Goal: Communication & Community: Connect with others

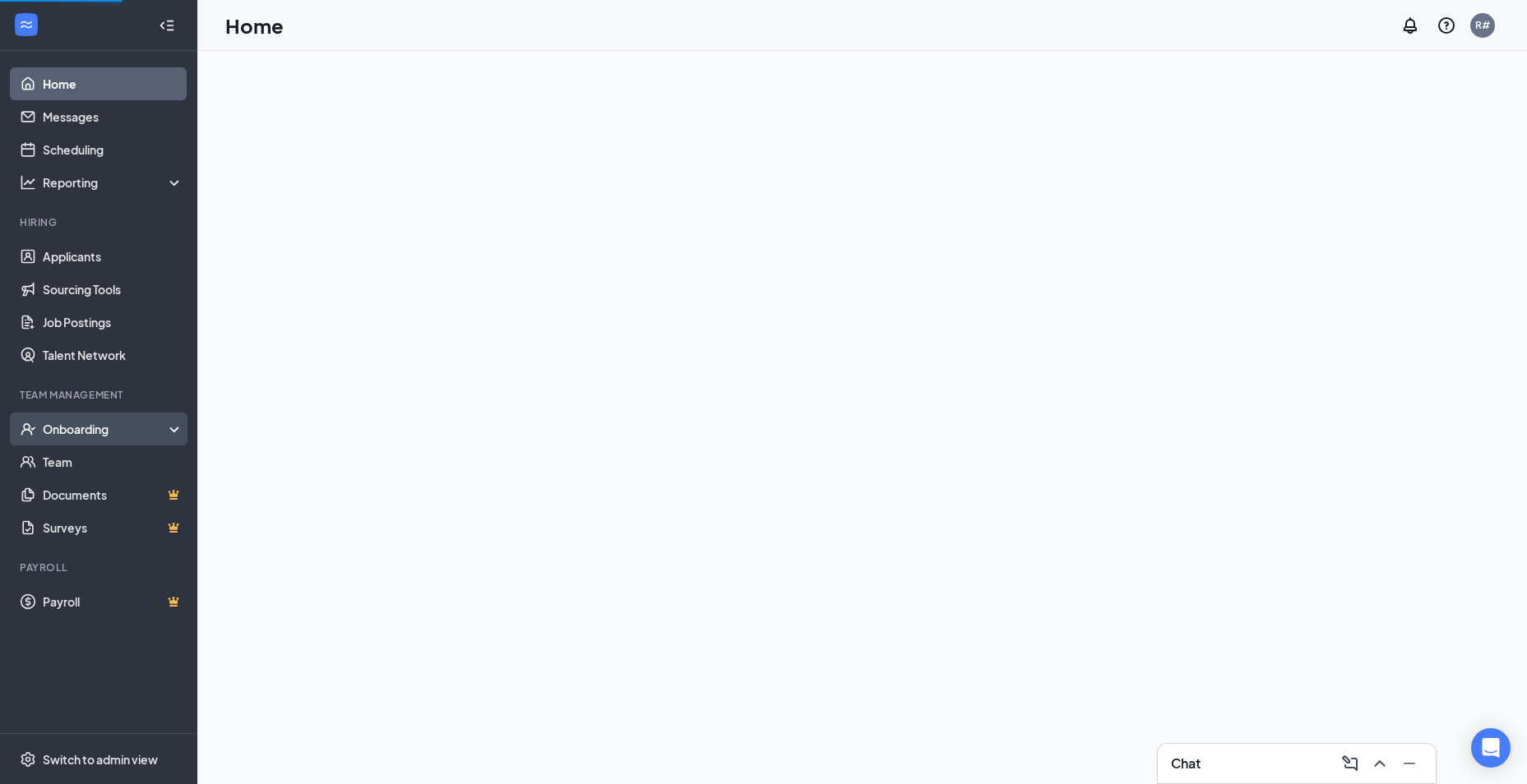
click at [61, 439] on div "Onboarding" at bounding box center [99, 429] width 198 height 33
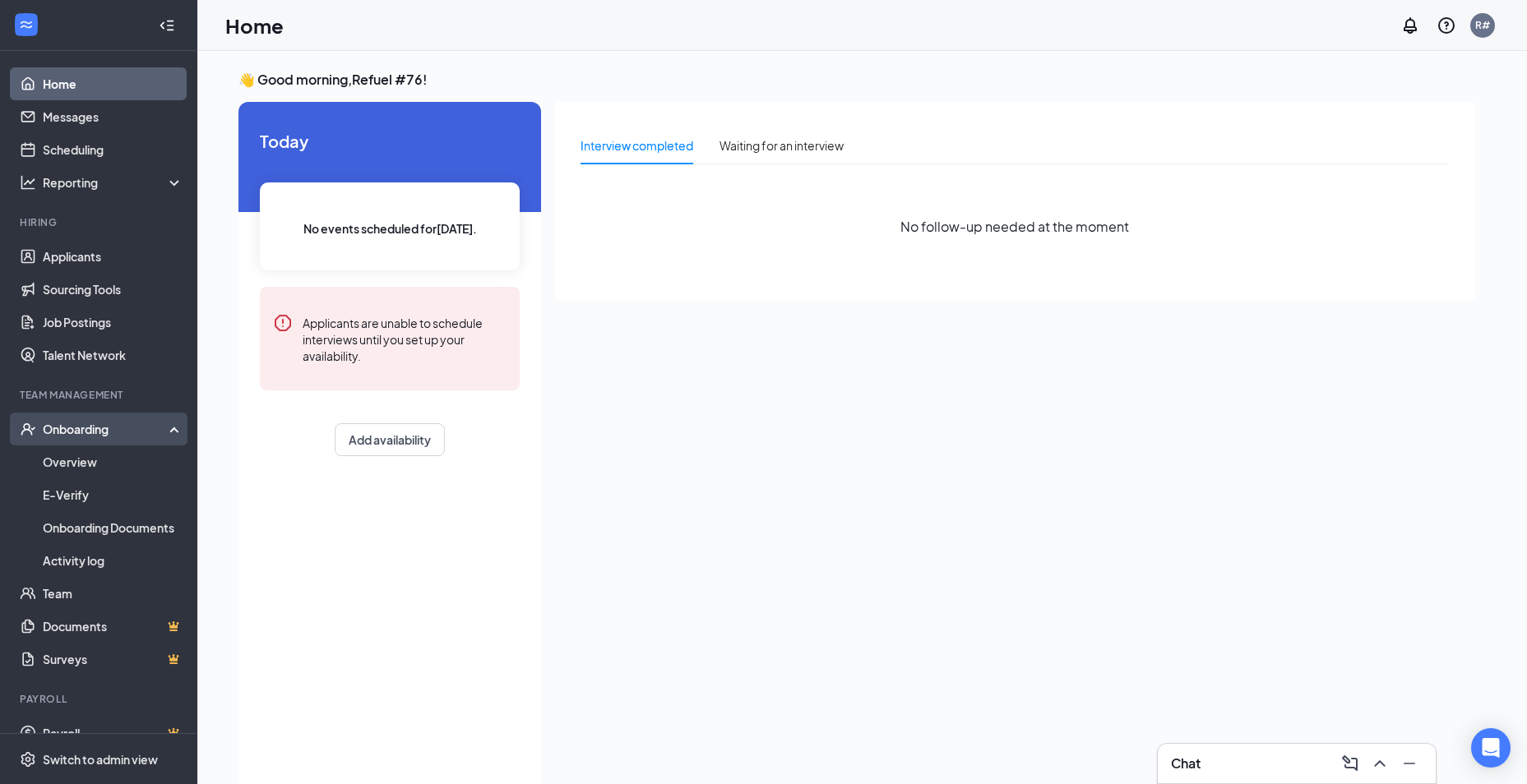
click at [79, 430] on div "Onboarding" at bounding box center [106, 429] width 127 height 17
click at [67, 459] on link "Overview" at bounding box center [112, 461] width 140 height 33
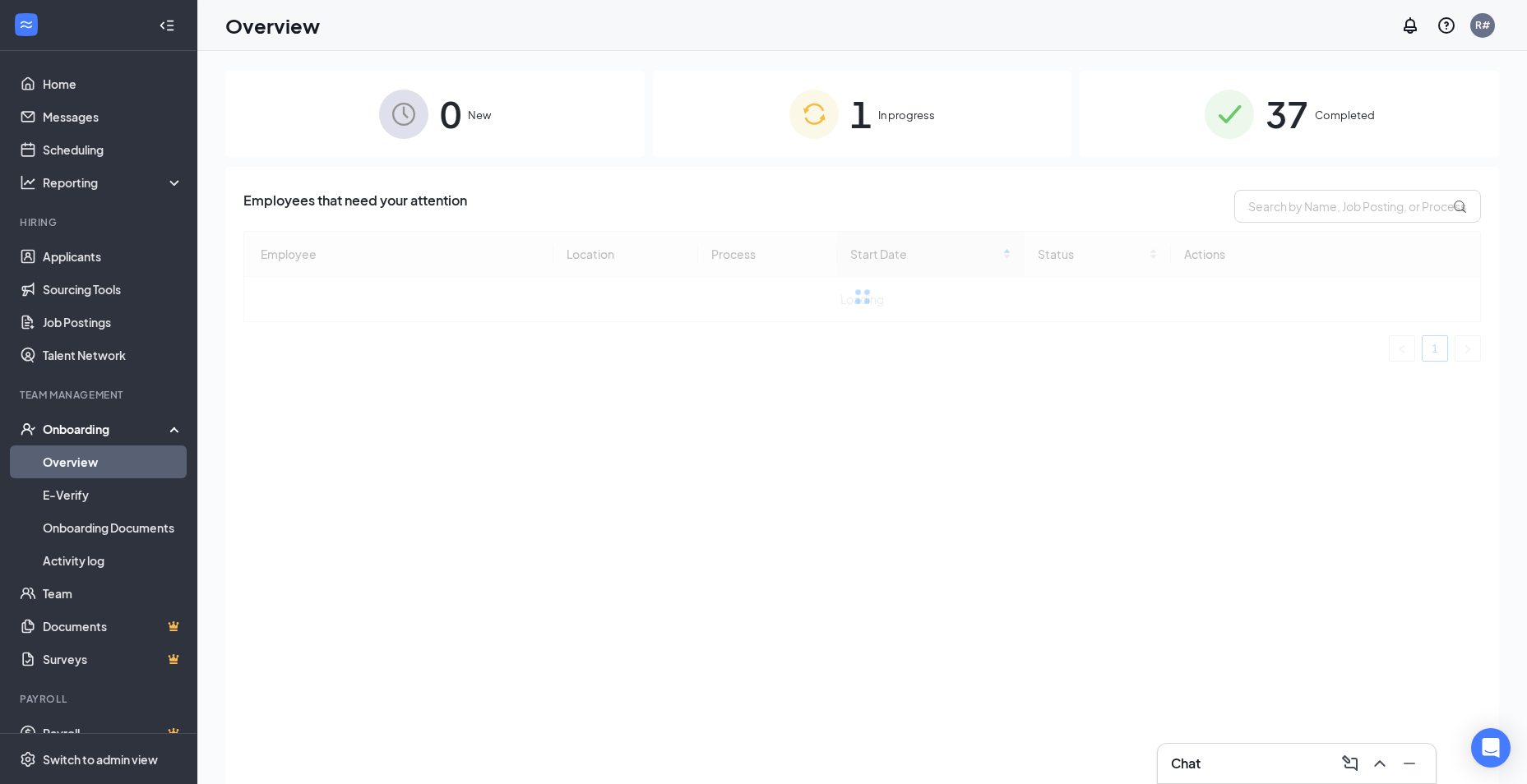
click at [899, 115] on span "In progress" at bounding box center [906, 115] width 56 height 17
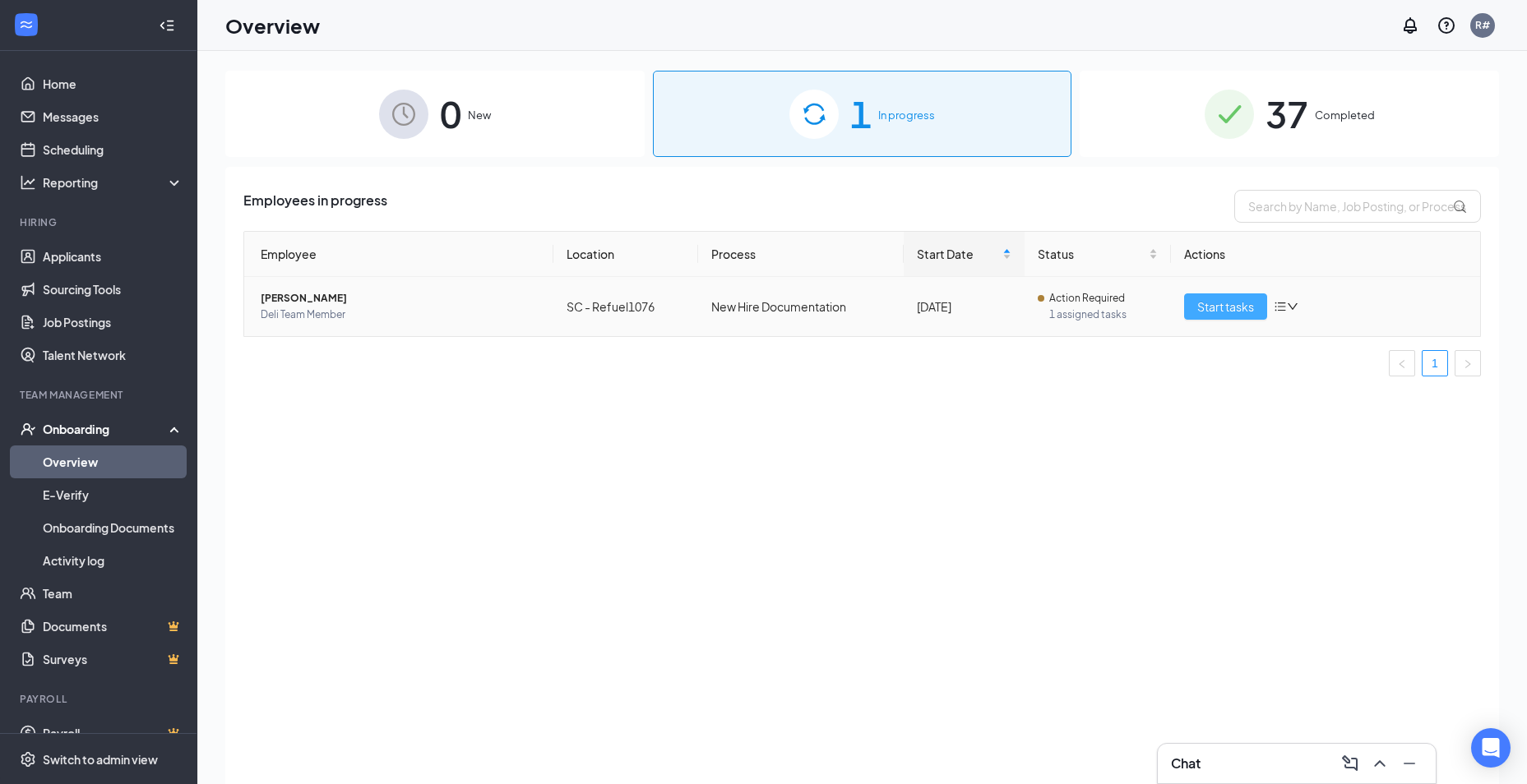
click at [1191, 308] on button "Start tasks" at bounding box center [1225, 307] width 83 height 26
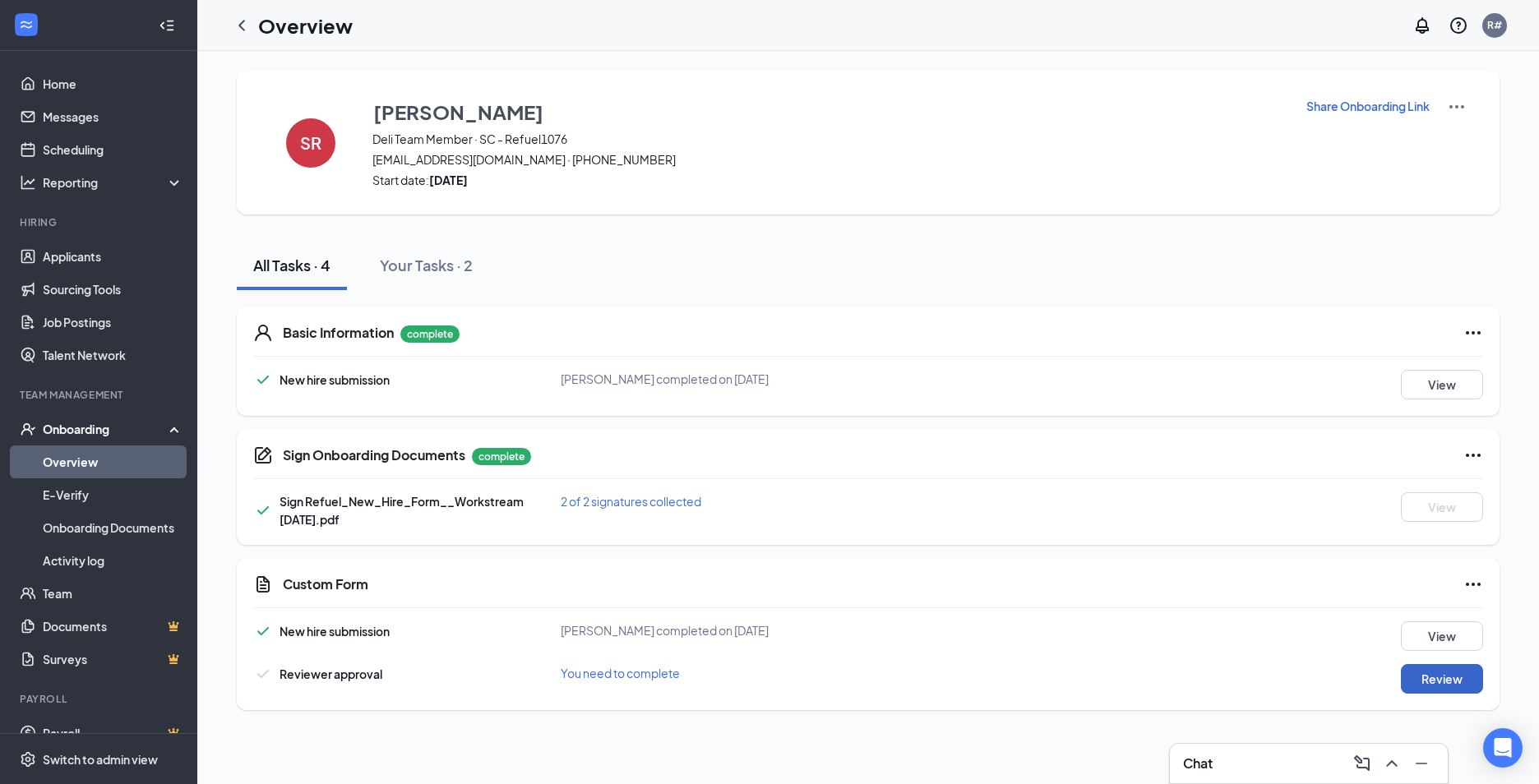
click at [1445, 683] on button "Review" at bounding box center [1441, 679] width 82 height 30
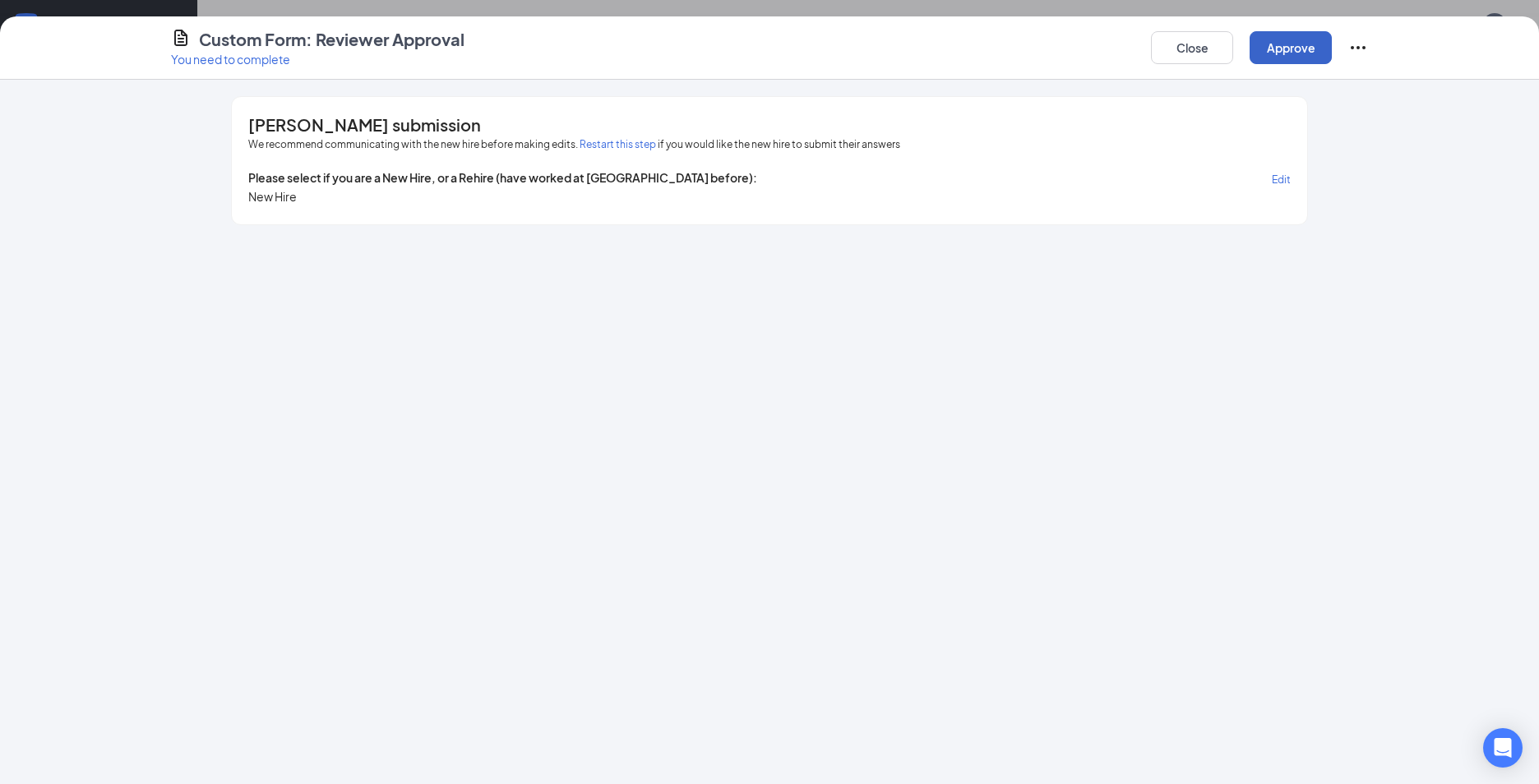
click at [1281, 45] on button "Approve" at bounding box center [1290, 47] width 82 height 33
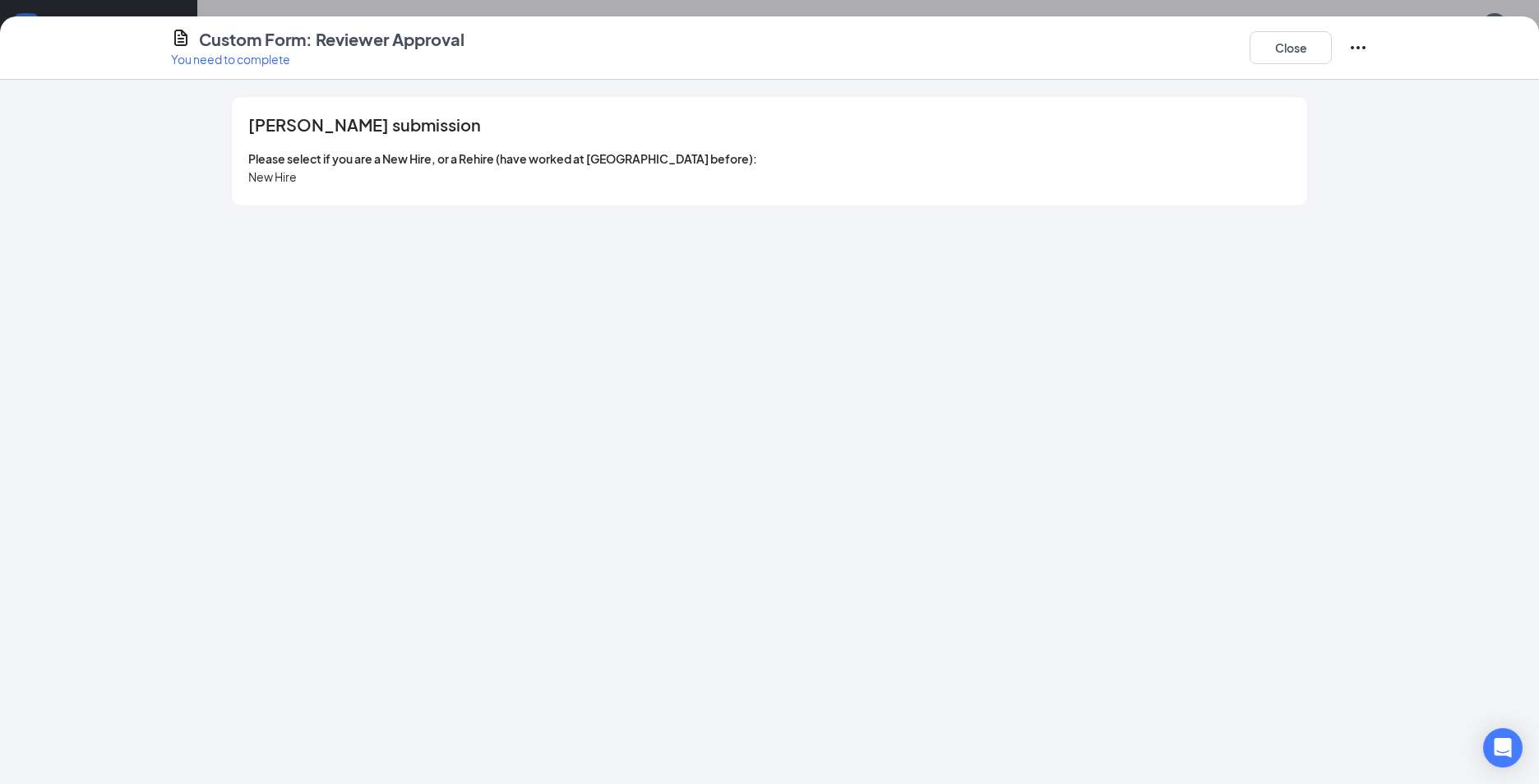
click at [1352, 43] on icon "Ellipses" at bounding box center [1357, 48] width 19 height 19
click at [1362, 82] on button "Mark as complete" at bounding box center [1419, 81] width 123 height 26
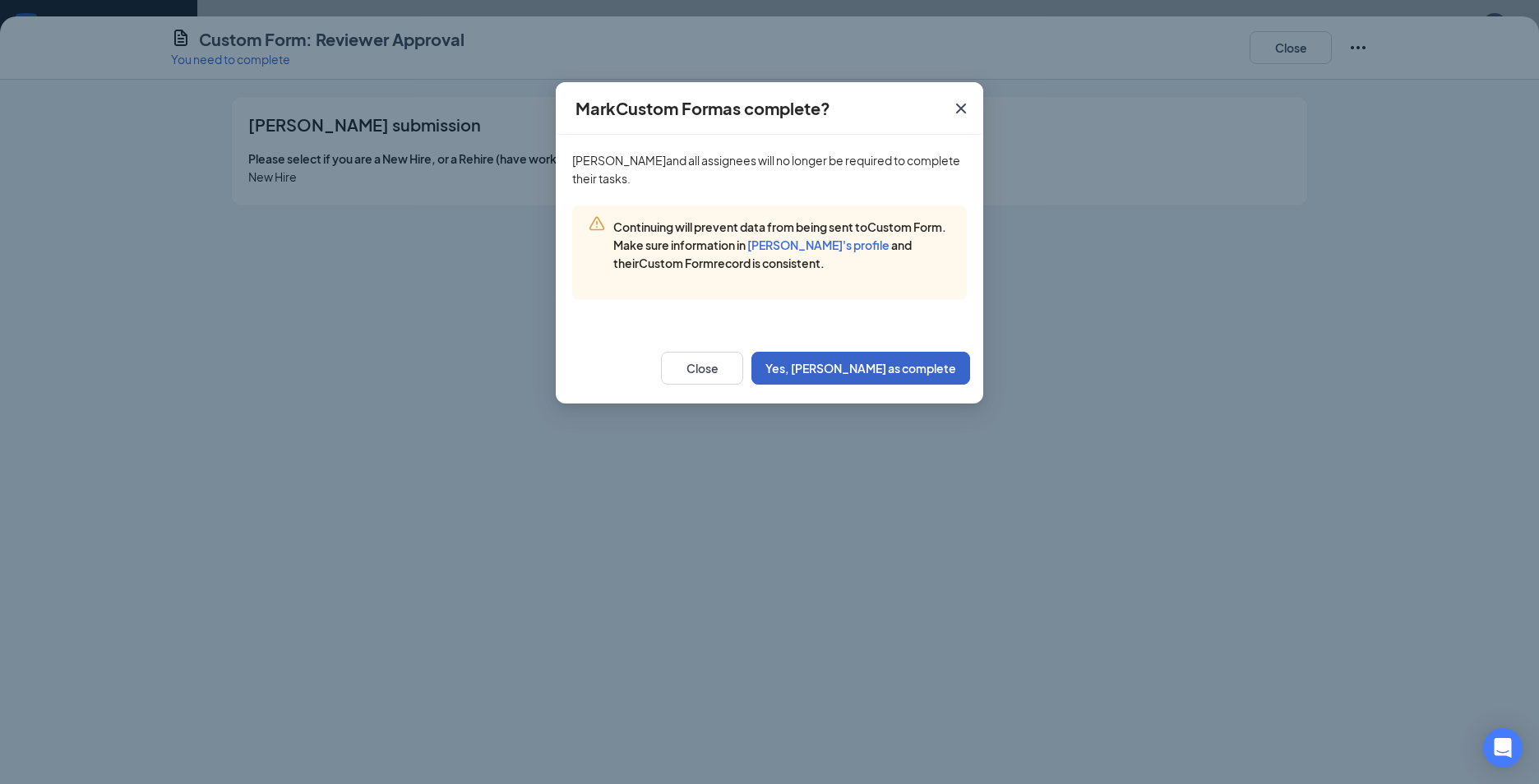
click at [893, 360] on button "Yes, mark as complete" at bounding box center [861, 368] width 219 height 33
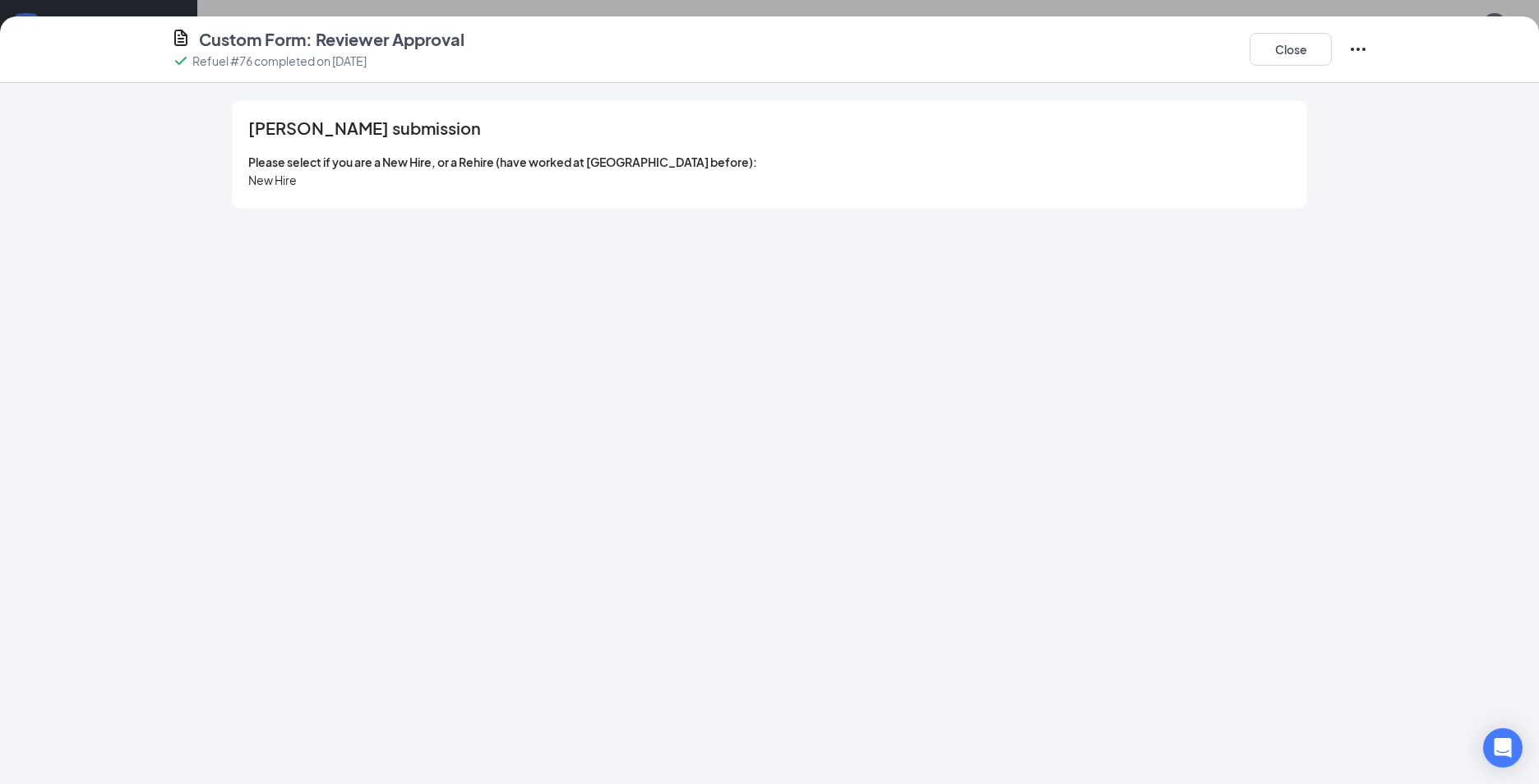
click at [1368, 42] on div "Custom Form: Reviewer Approval Refuel #76 completed on Aug 27, 2025 Close" at bounding box center [769, 49] width 1262 height 42
click at [1356, 52] on icon "Ellipses" at bounding box center [1357, 49] width 19 height 19
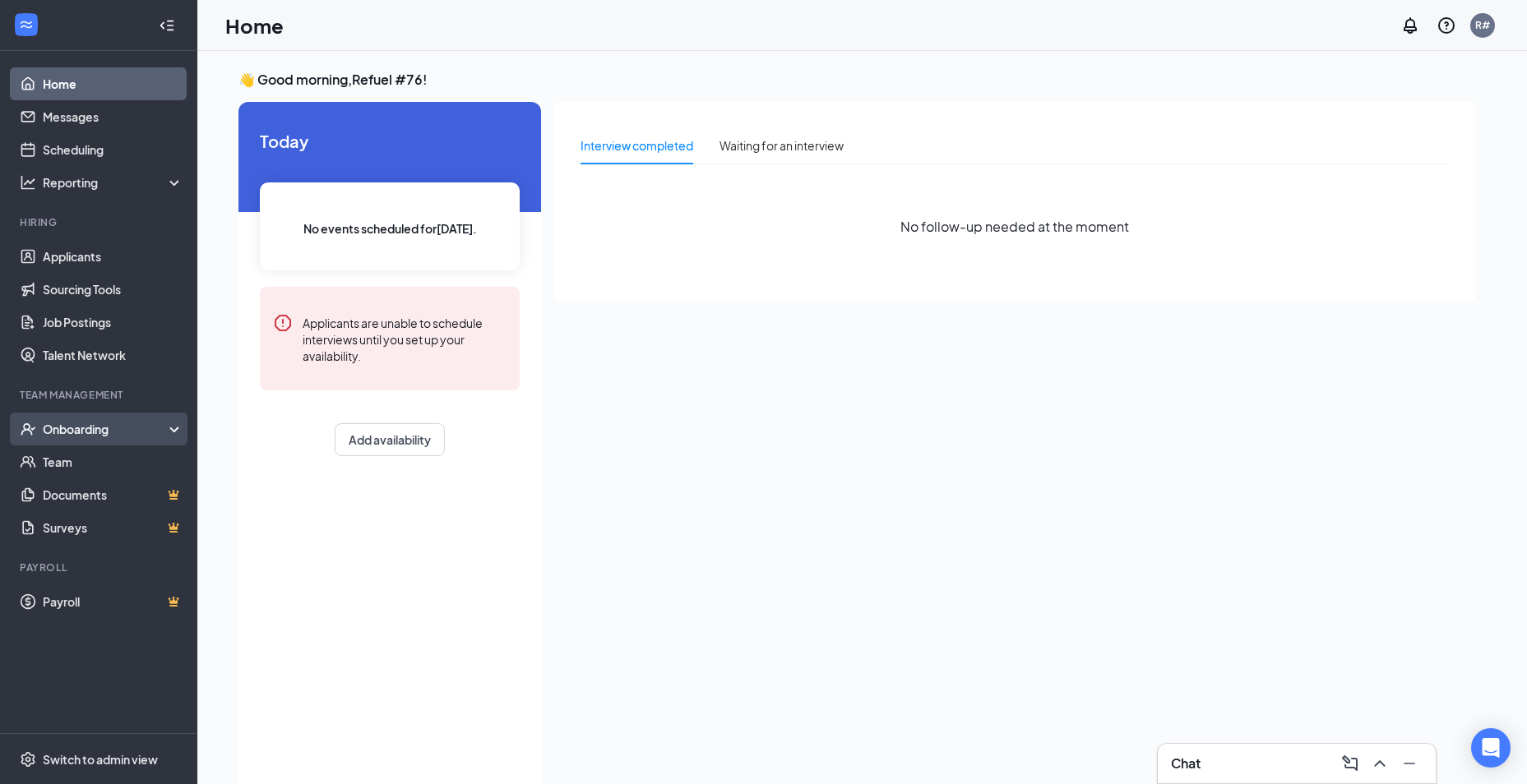
click at [62, 440] on div "Onboarding" at bounding box center [99, 429] width 198 height 33
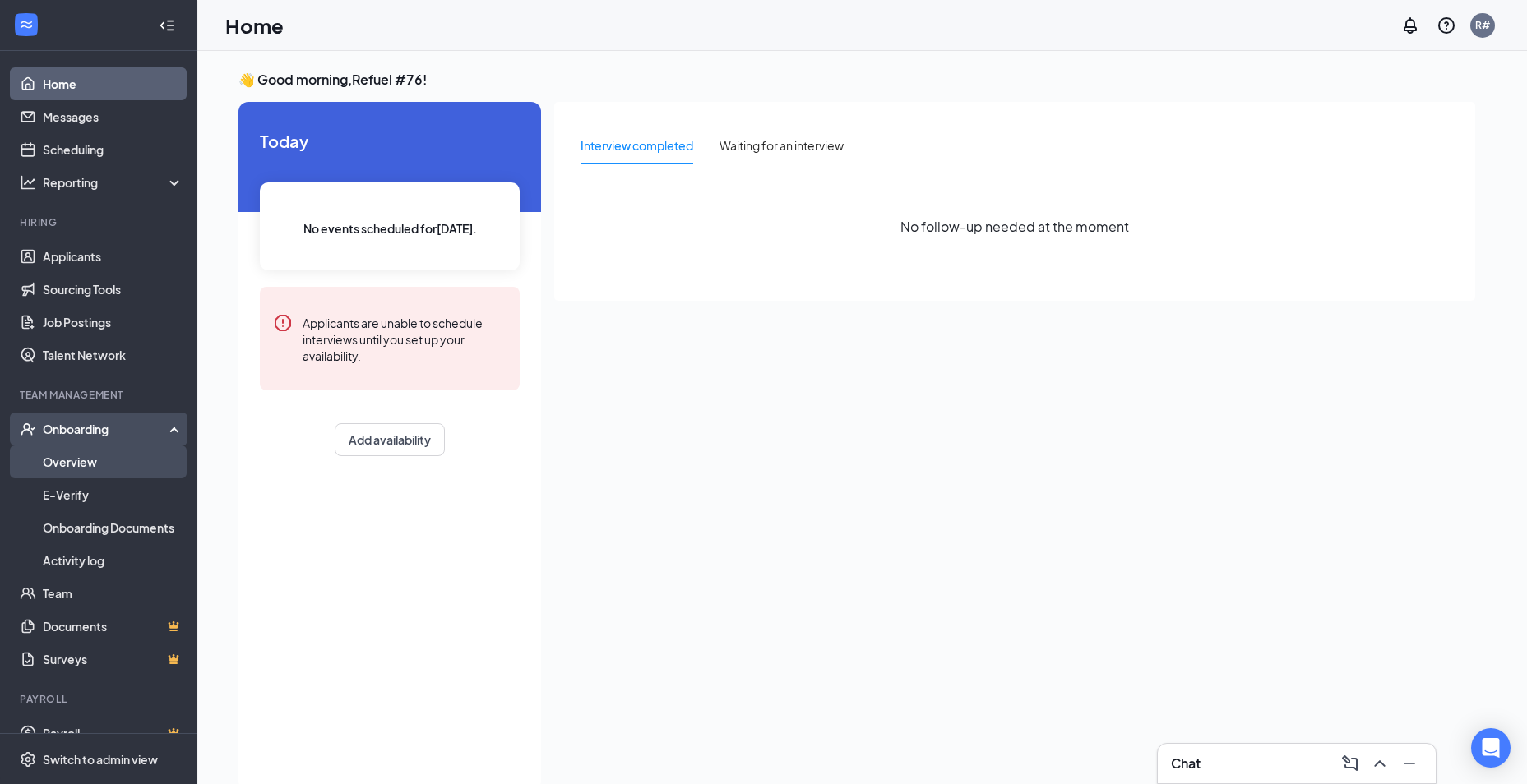
click at [61, 465] on link "Overview" at bounding box center [112, 461] width 140 height 33
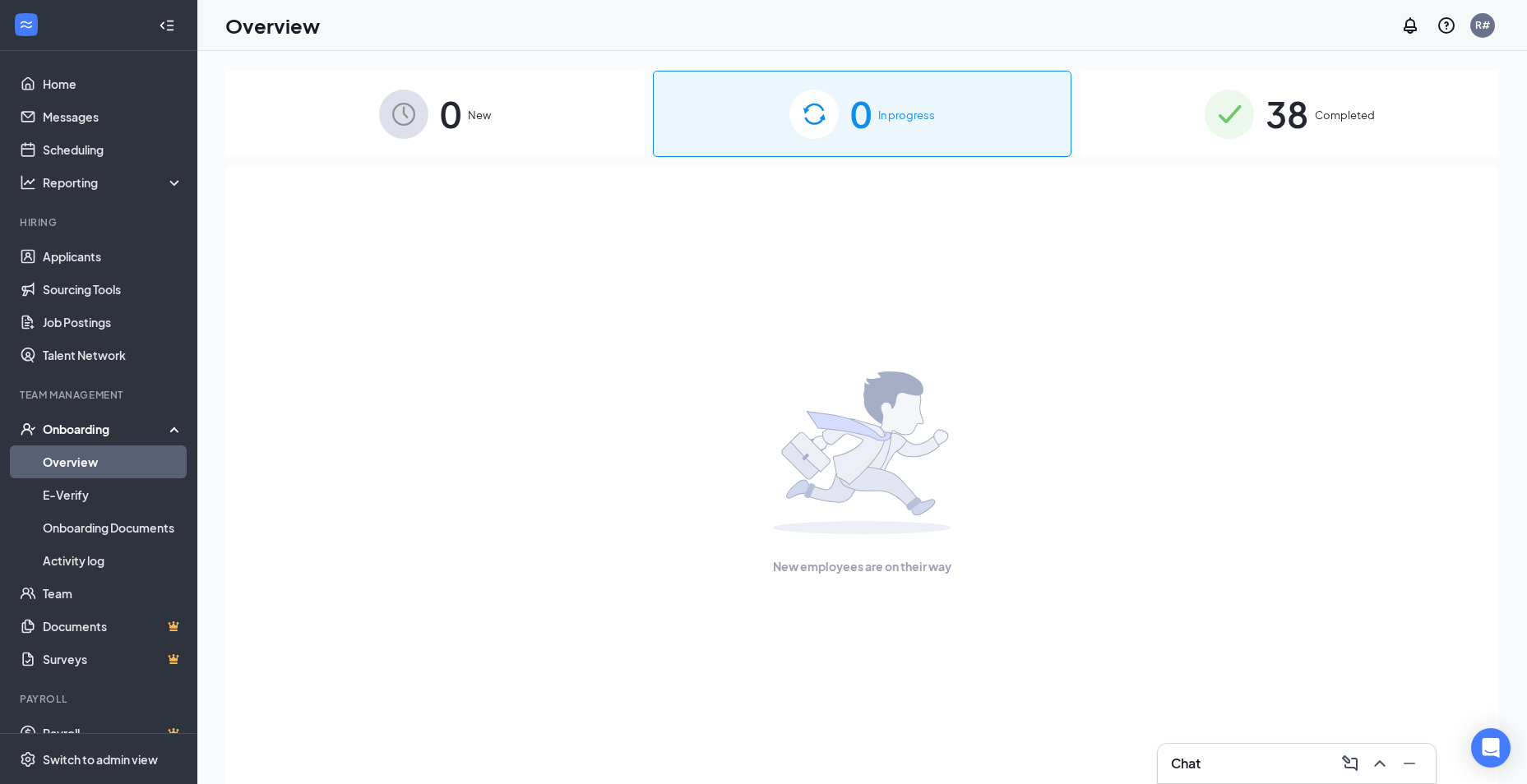
click at [1328, 127] on div "38 Completed" at bounding box center [1289, 114] width 419 height 86
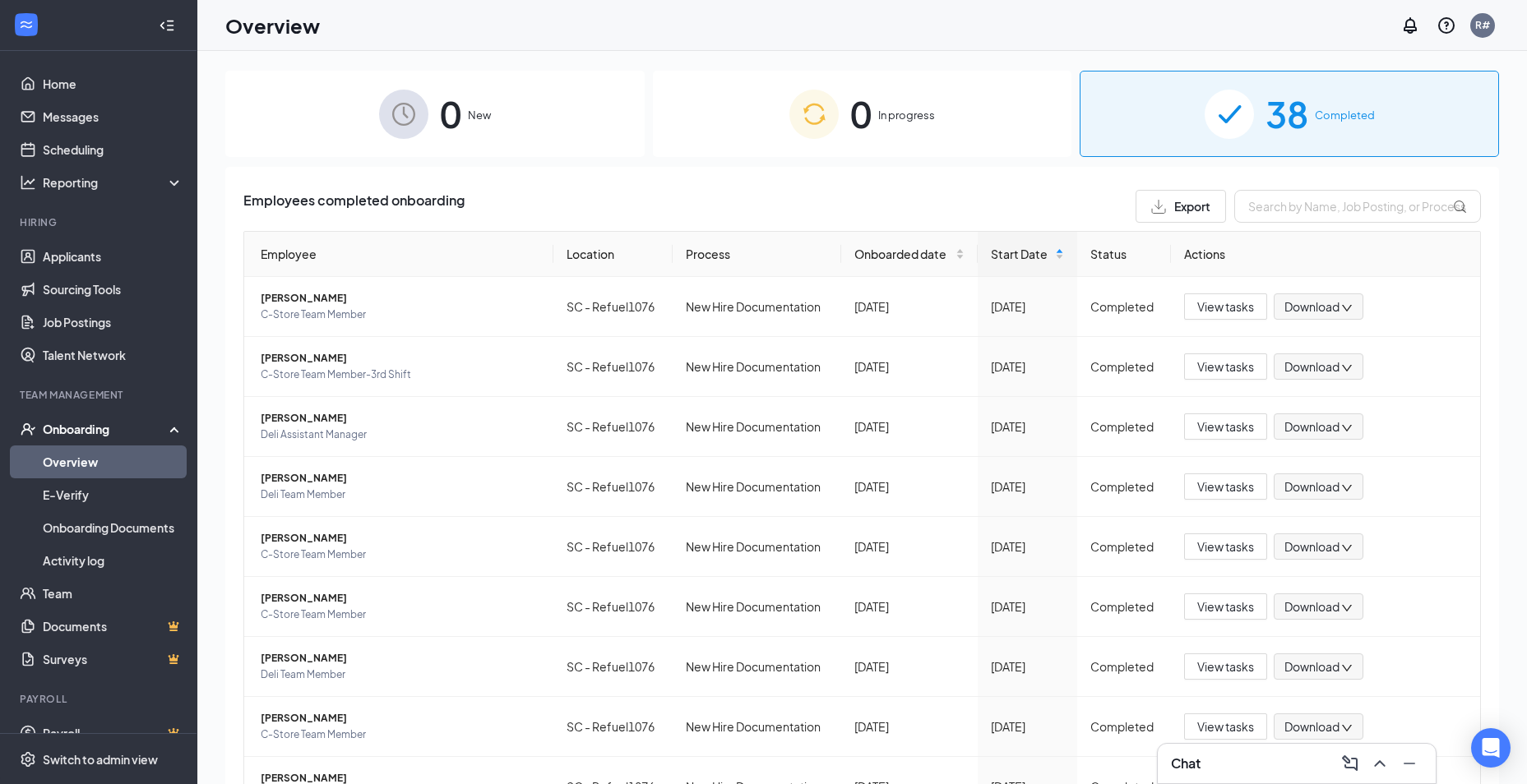
click at [58, 442] on div "Onboarding" at bounding box center [99, 429] width 198 height 33
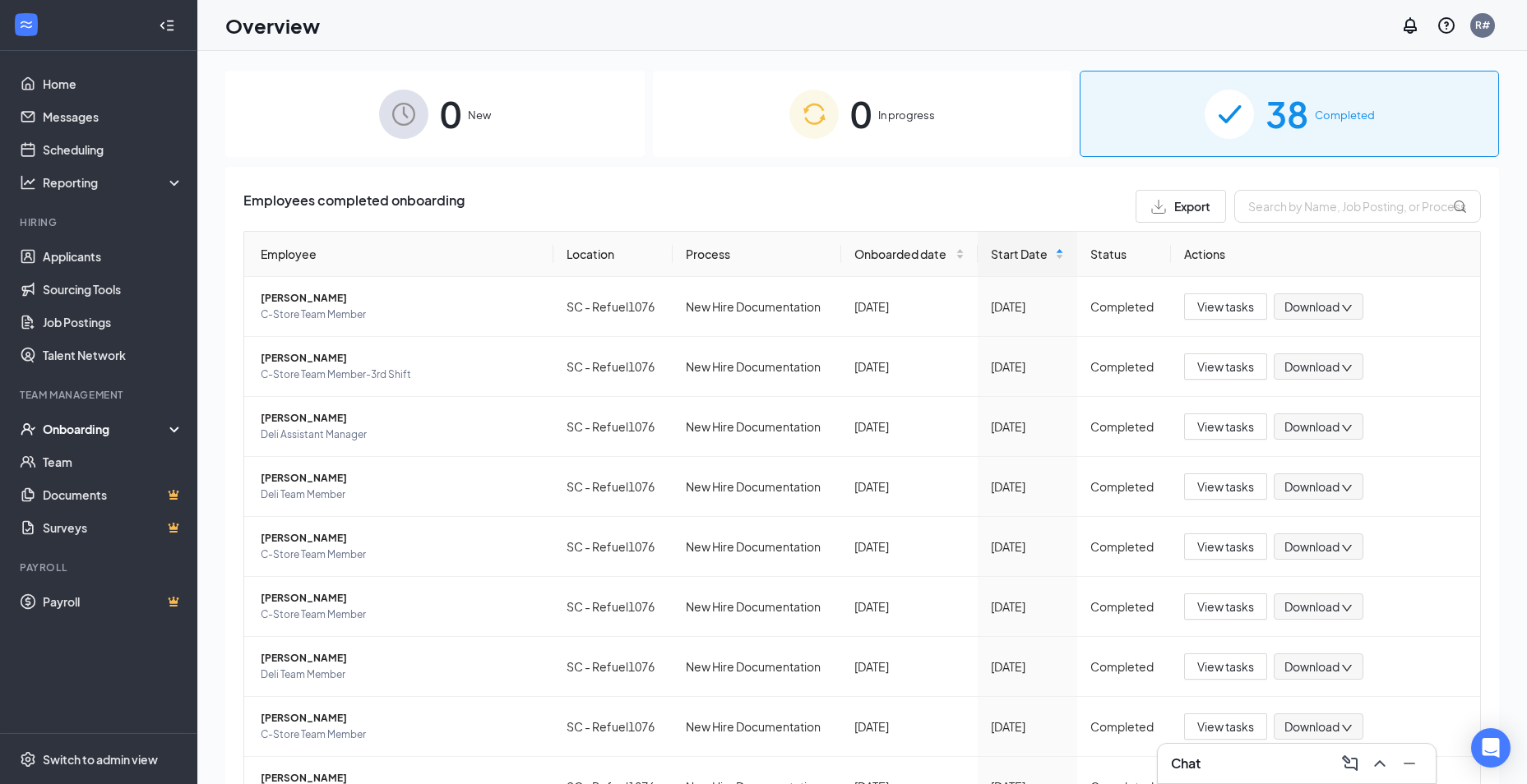
click at [60, 431] on div "Onboarding" at bounding box center [106, 429] width 127 height 17
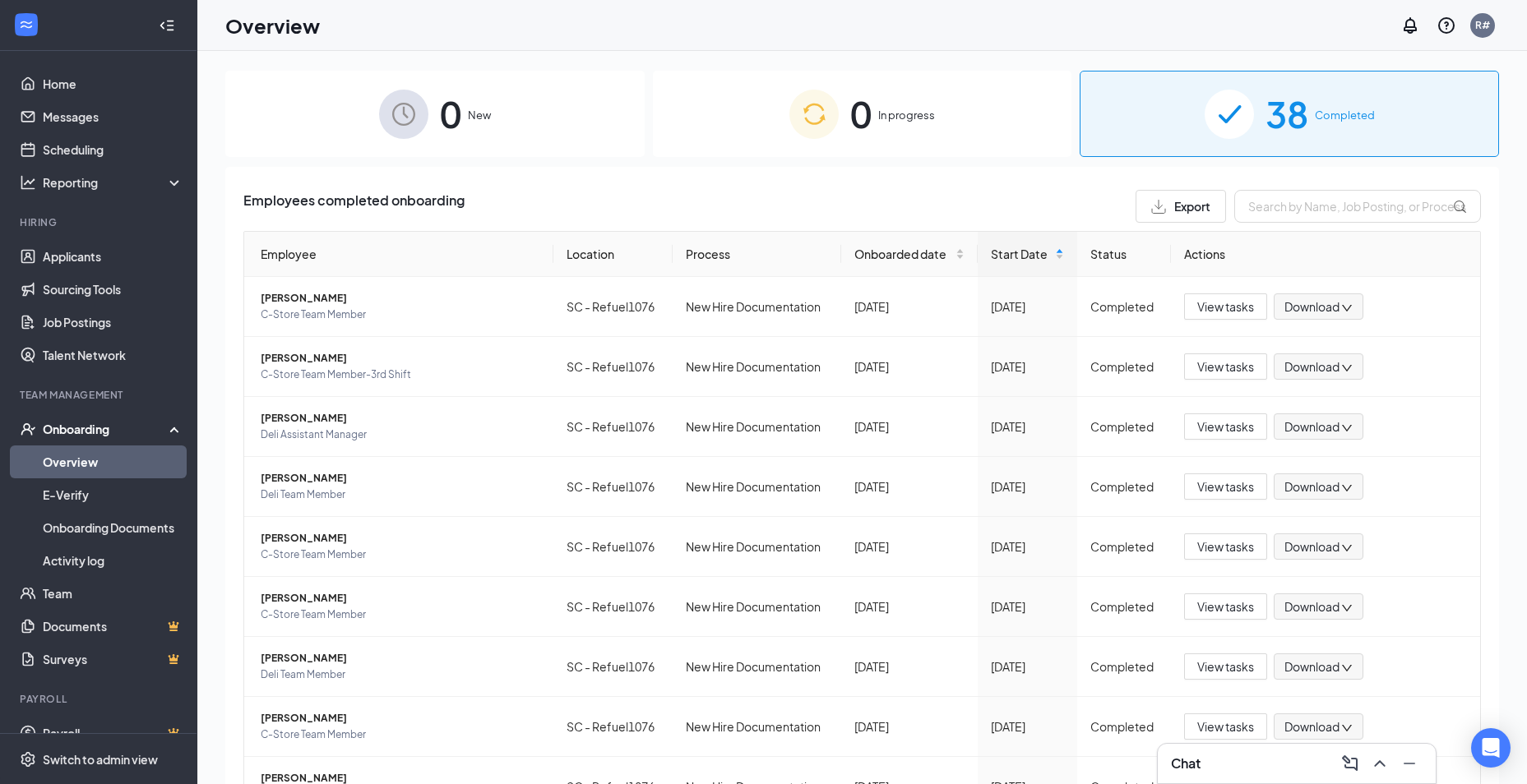
click at [61, 429] on div "Onboarding" at bounding box center [106, 429] width 127 height 17
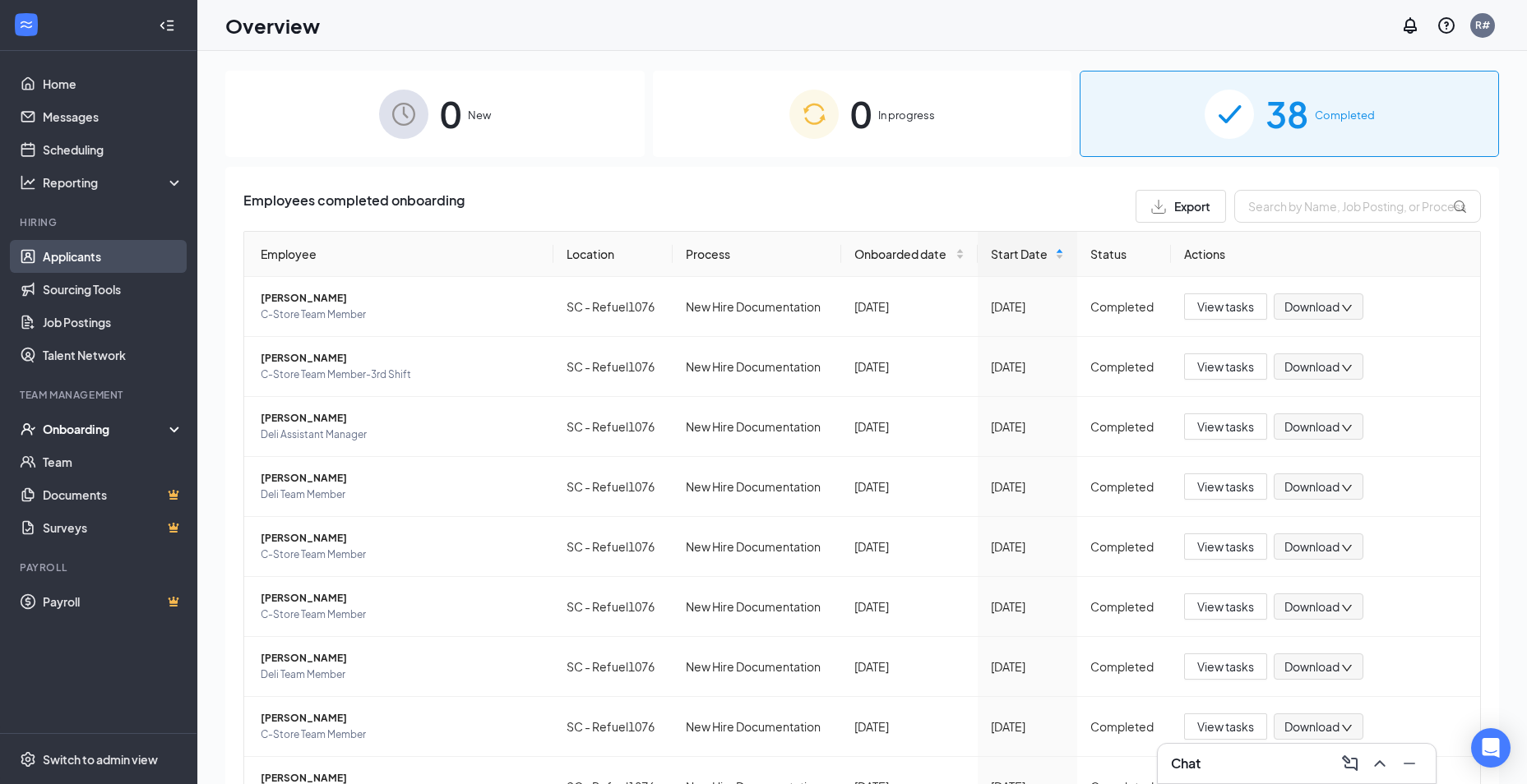
click at [101, 248] on link "Applicants" at bounding box center [112, 256] width 140 height 33
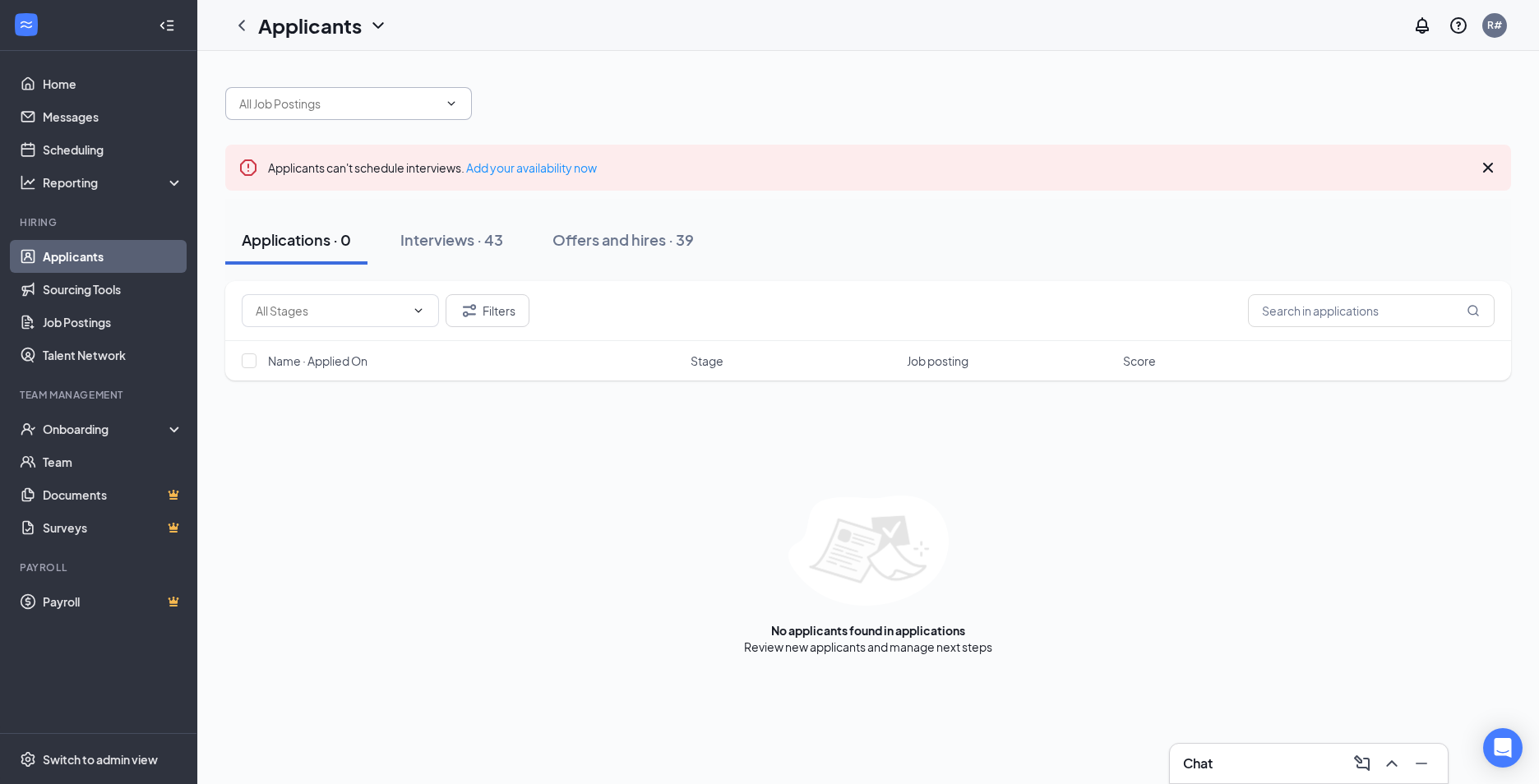
click at [345, 113] on span at bounding box center [348, 103] width 247 height 33
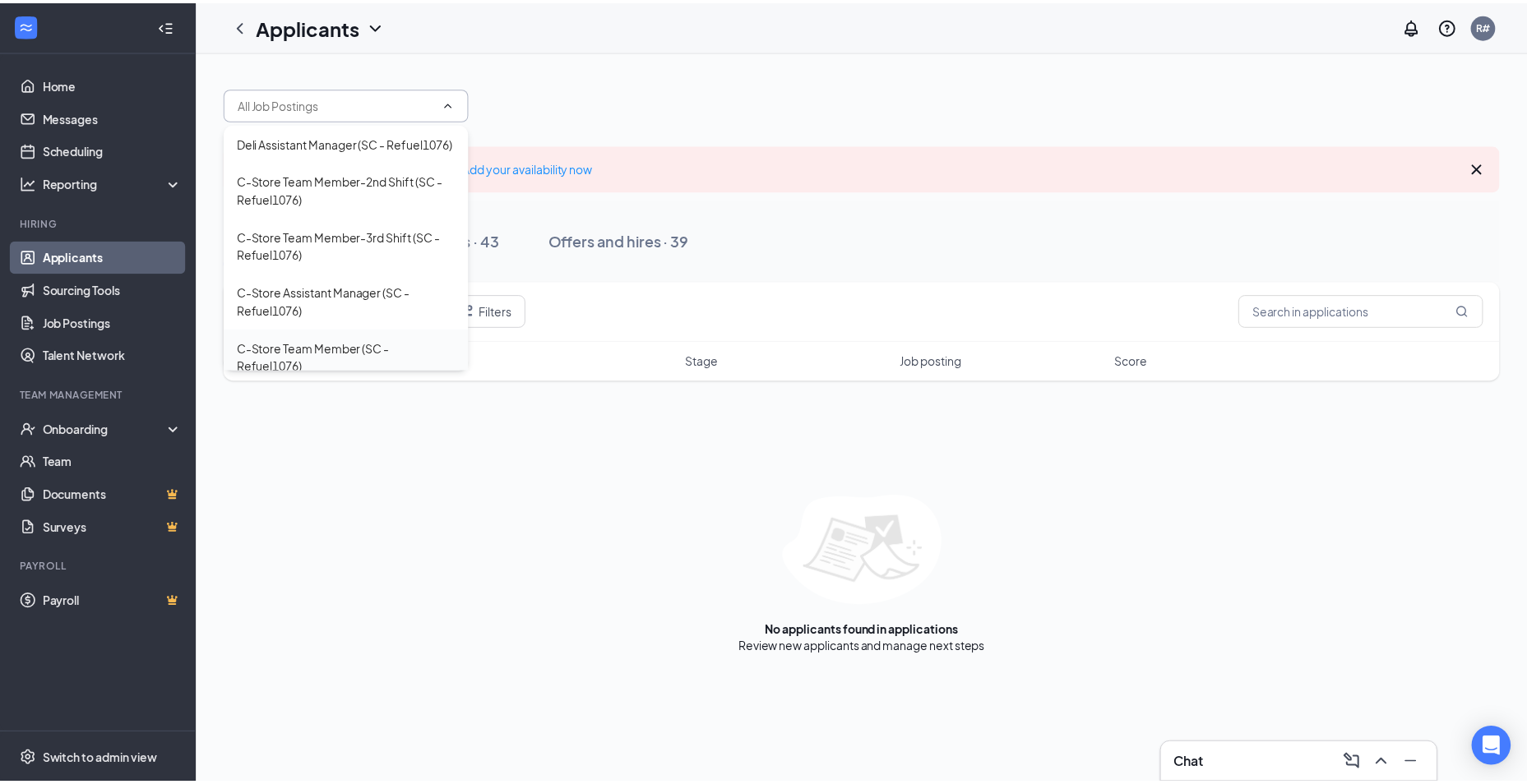
scroll to position [71, 0]
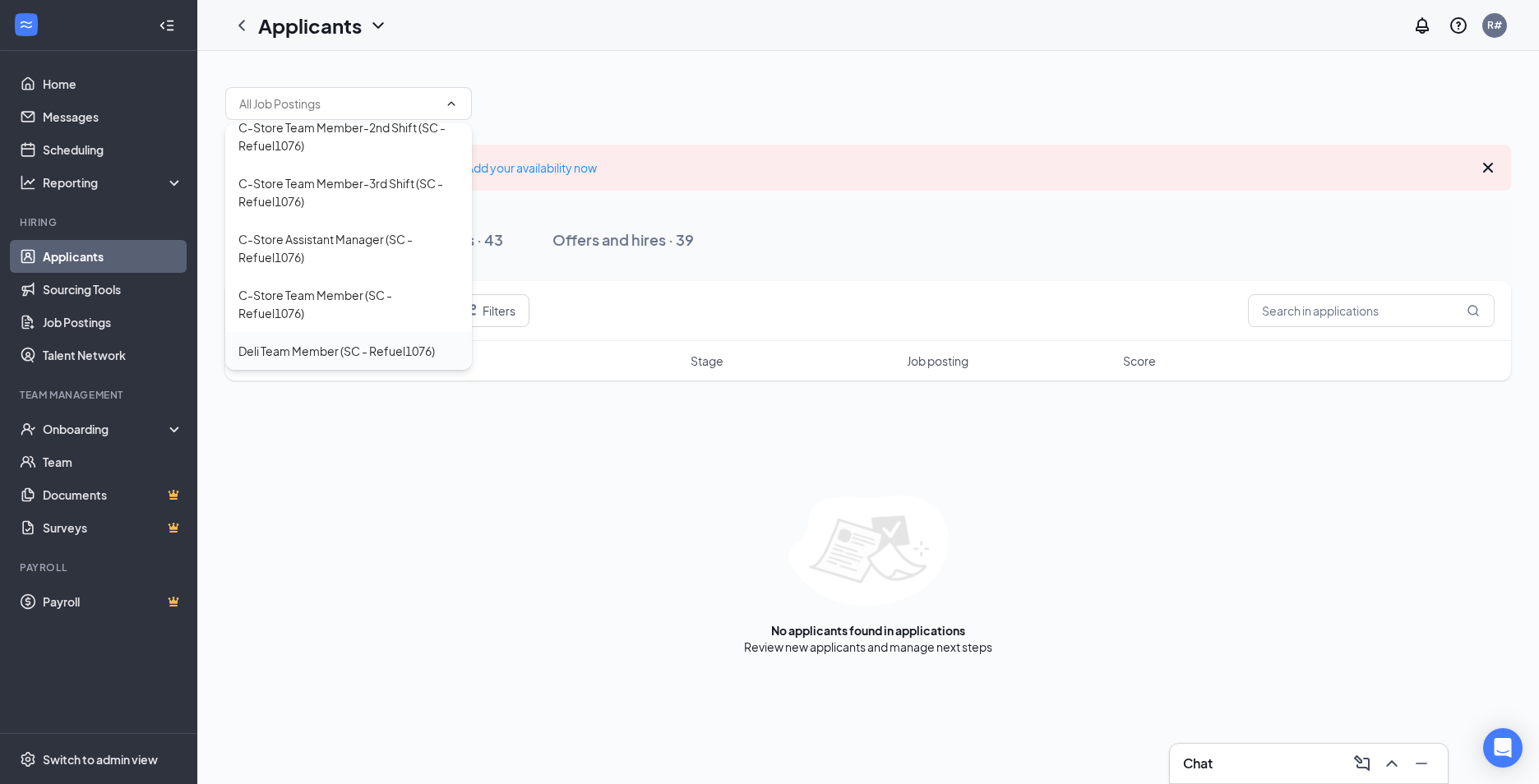
click at [293, 352] on div "Deli Team Member (SC - Refuel1076)" at bounding box center [336, 351] width 197 height 19
type input "Deli Team Member (SC - Refuel1076)"
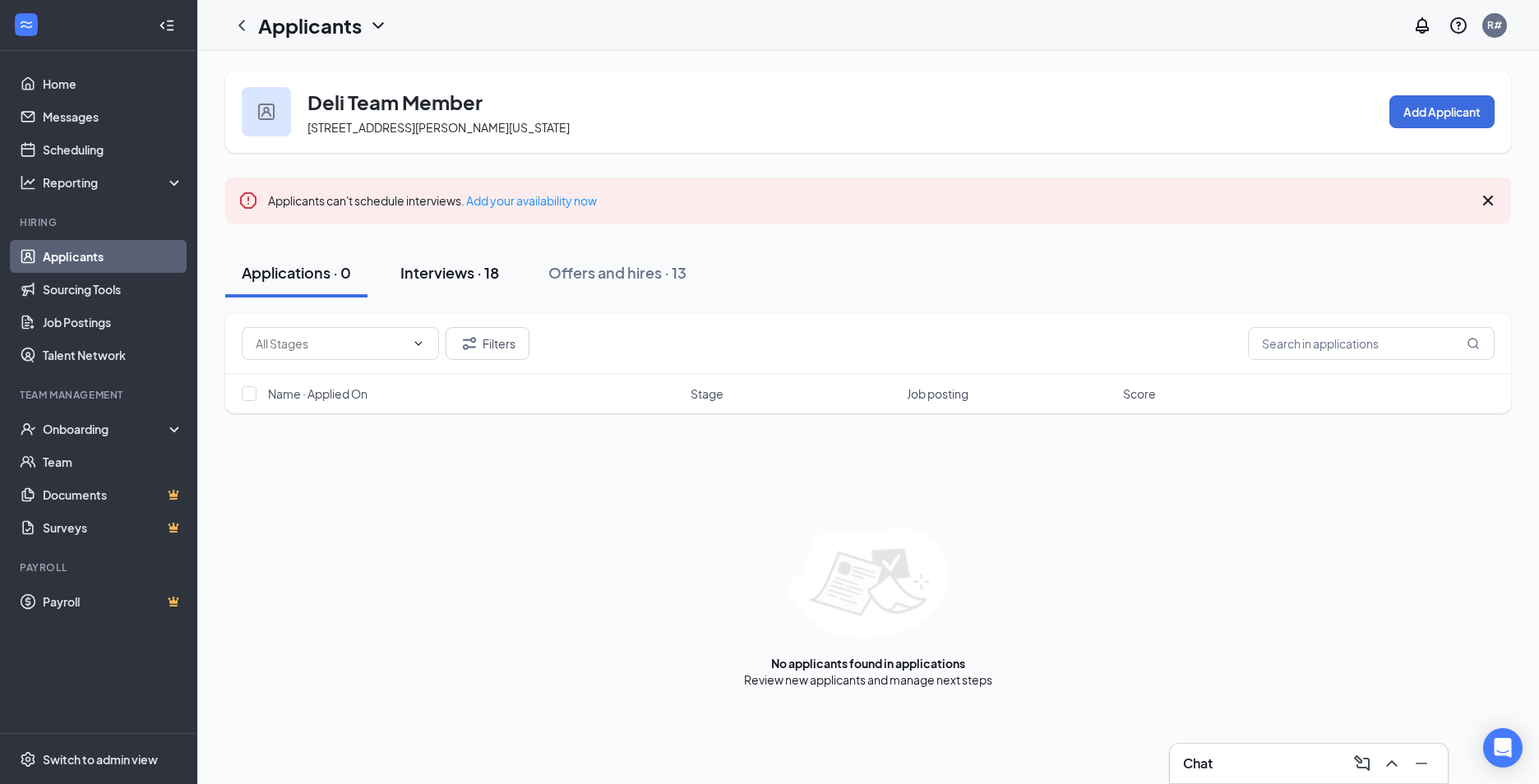
click at [415, 267] on div "Interviews · 18" at bounding box center [450, 272] width 99 height 20
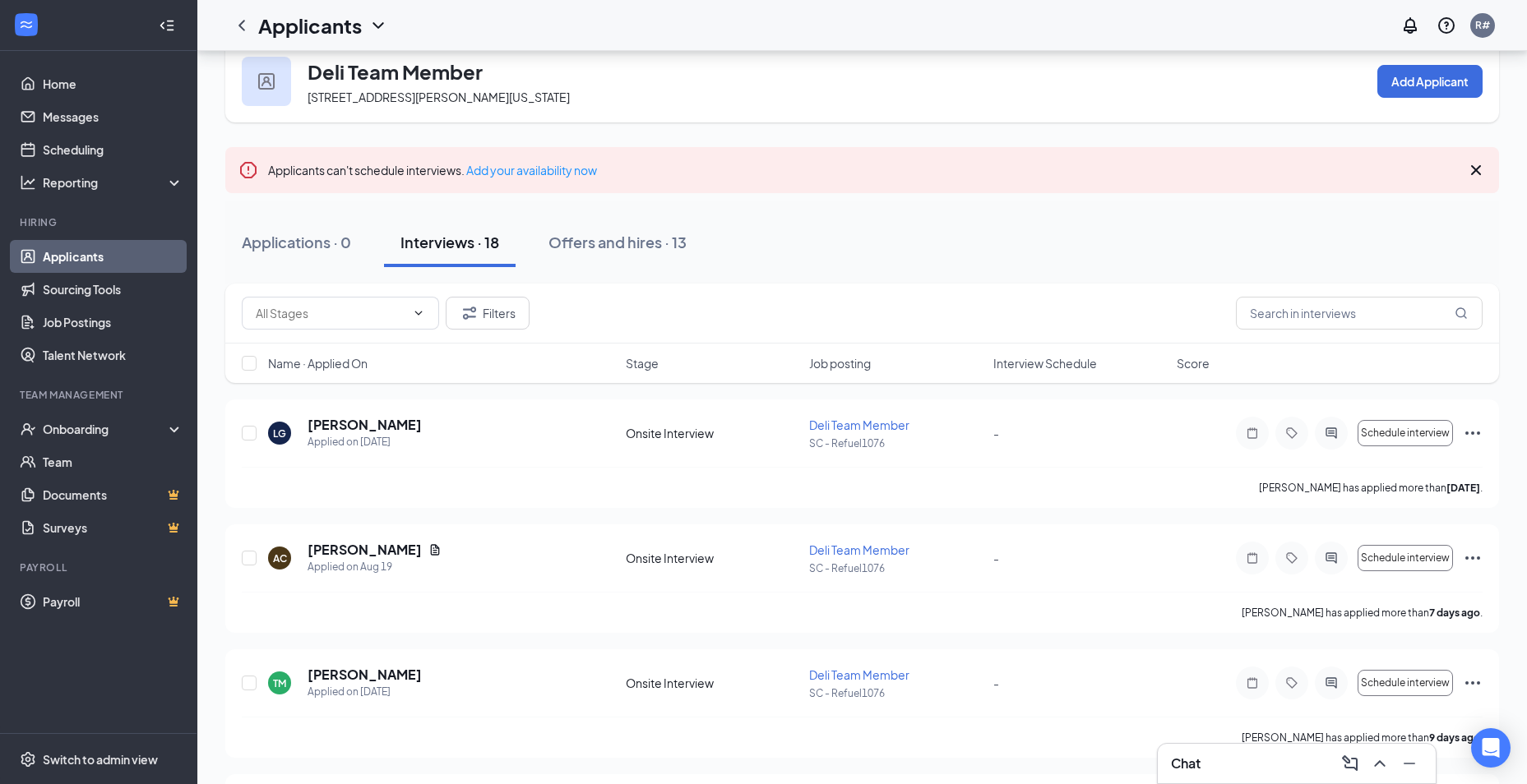
scroll to position [7, 0]
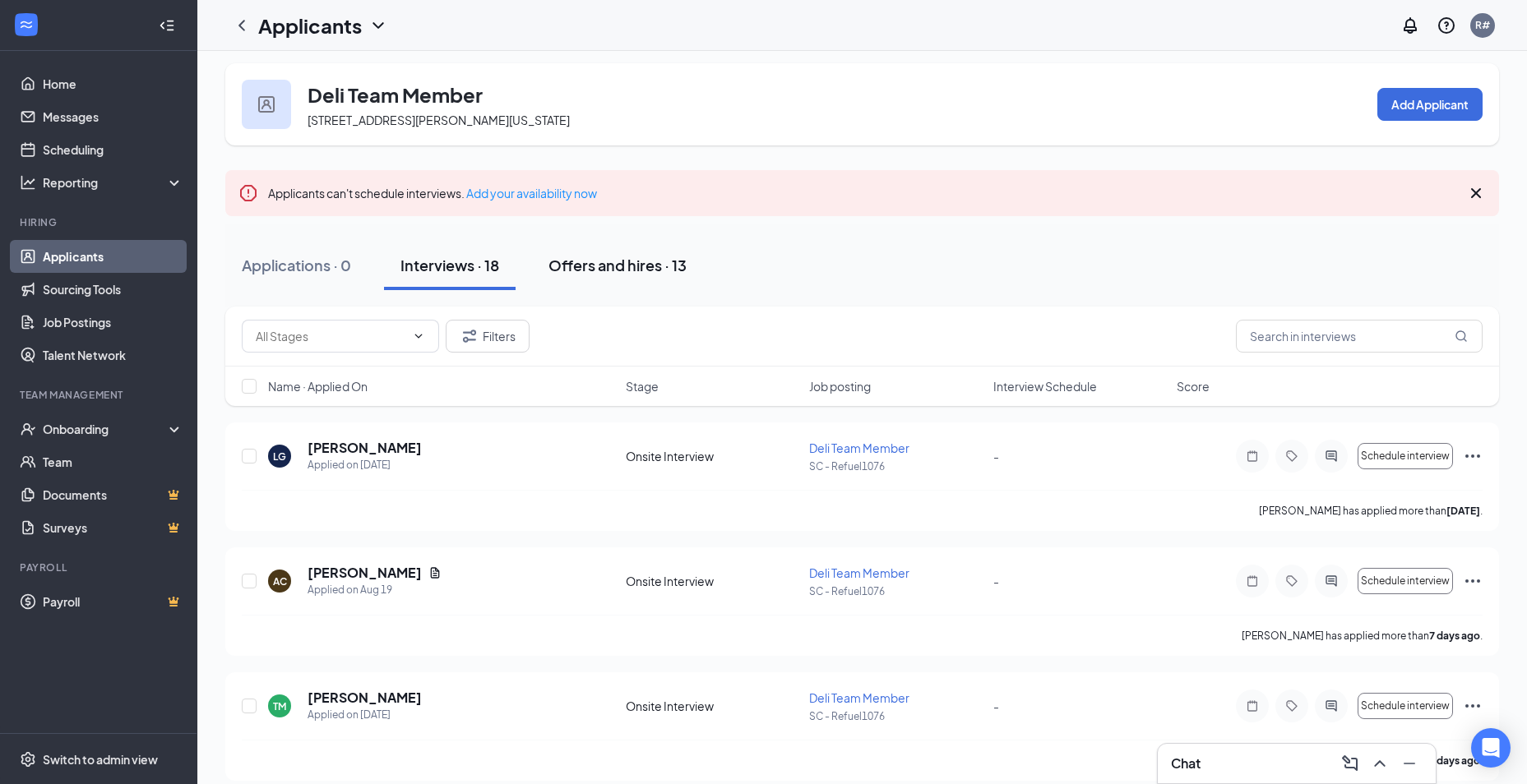
click at [577, 265] on div "Offers and hires · 13" at bounding box center [618, 265] width 138 height 20
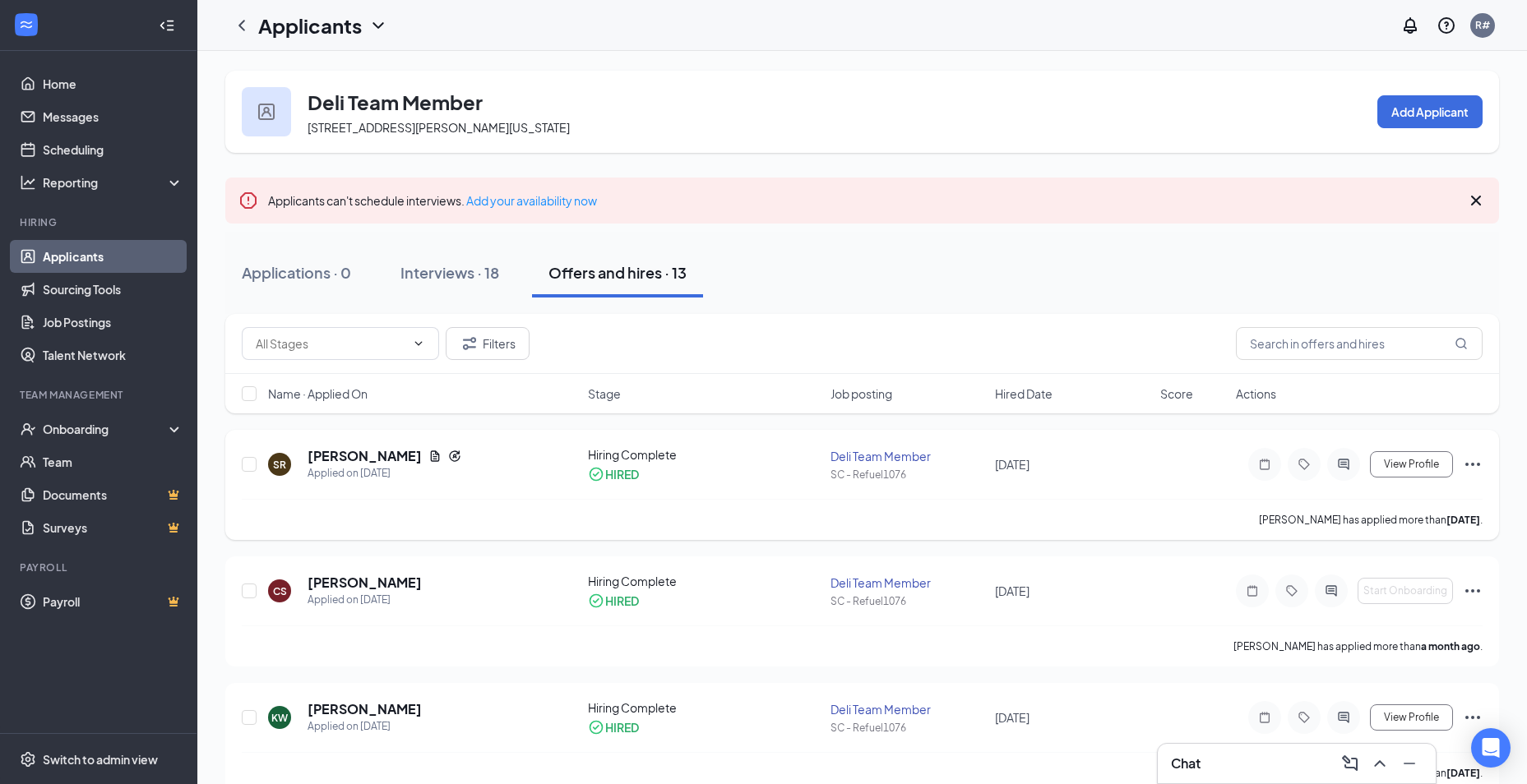
click at [1467, 465] on icon "Ellipses" at bounding box center [1472, 465] width 15 height 4
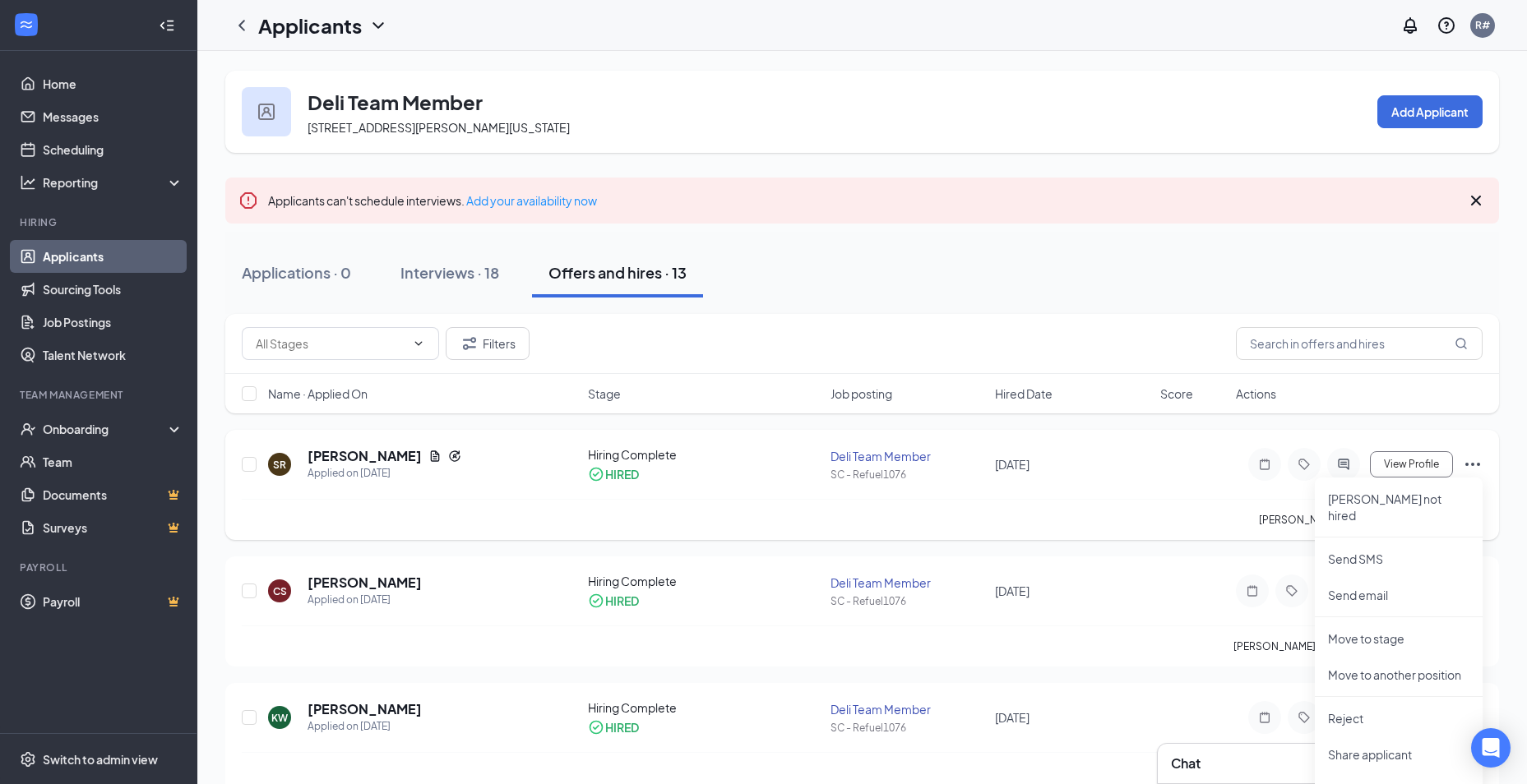
scroll to position [82, 0]
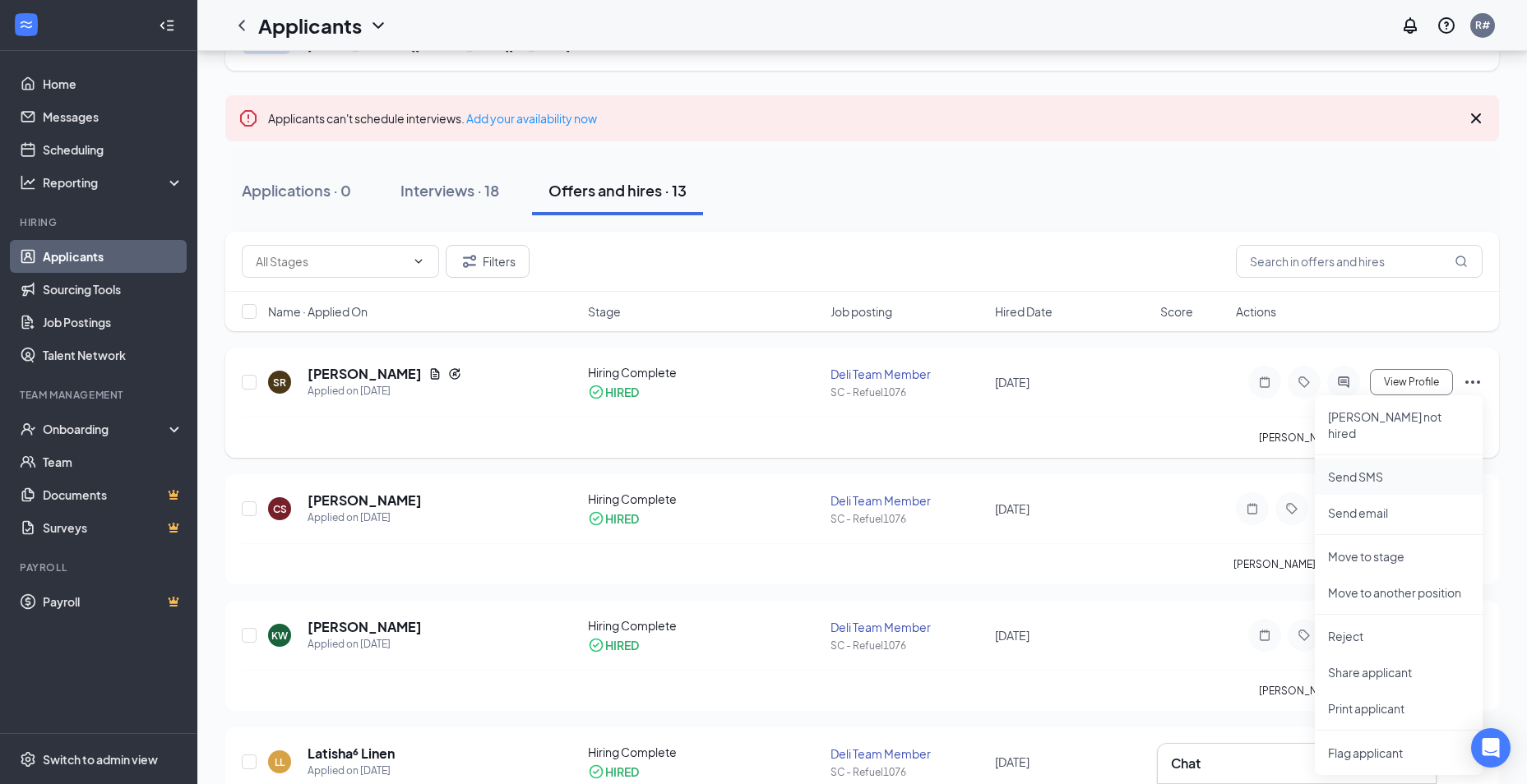
click at [1352, 468] on p "Send SMS" at bounding box center [1398, 476] width 141 height 17
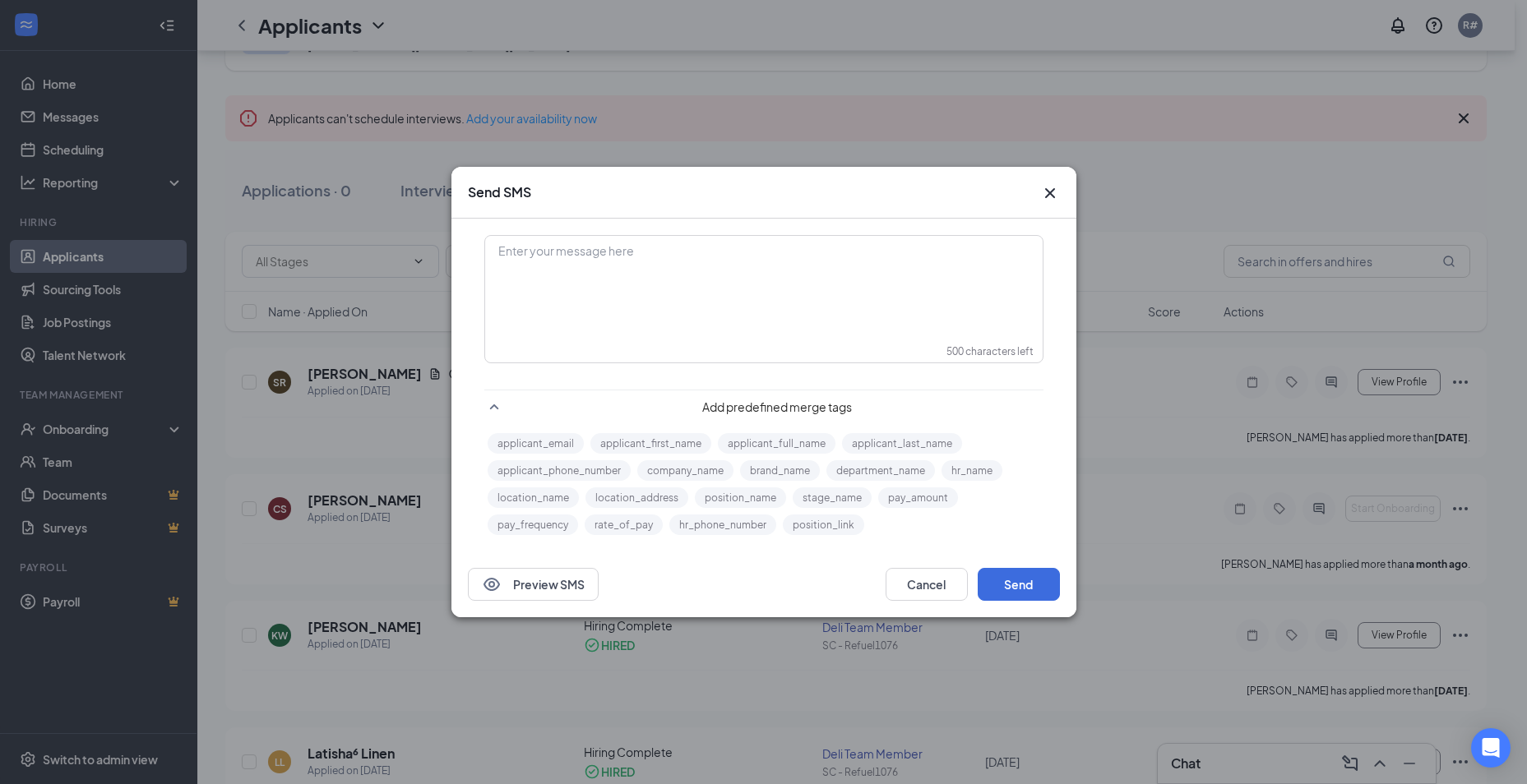
click at [616, 302] on div "Enter your message here" at bounding box center [764, 277] width 556 height 82
click at [998, 581] on button "Send" at bounding box center [1018, 584] width 82 height 33
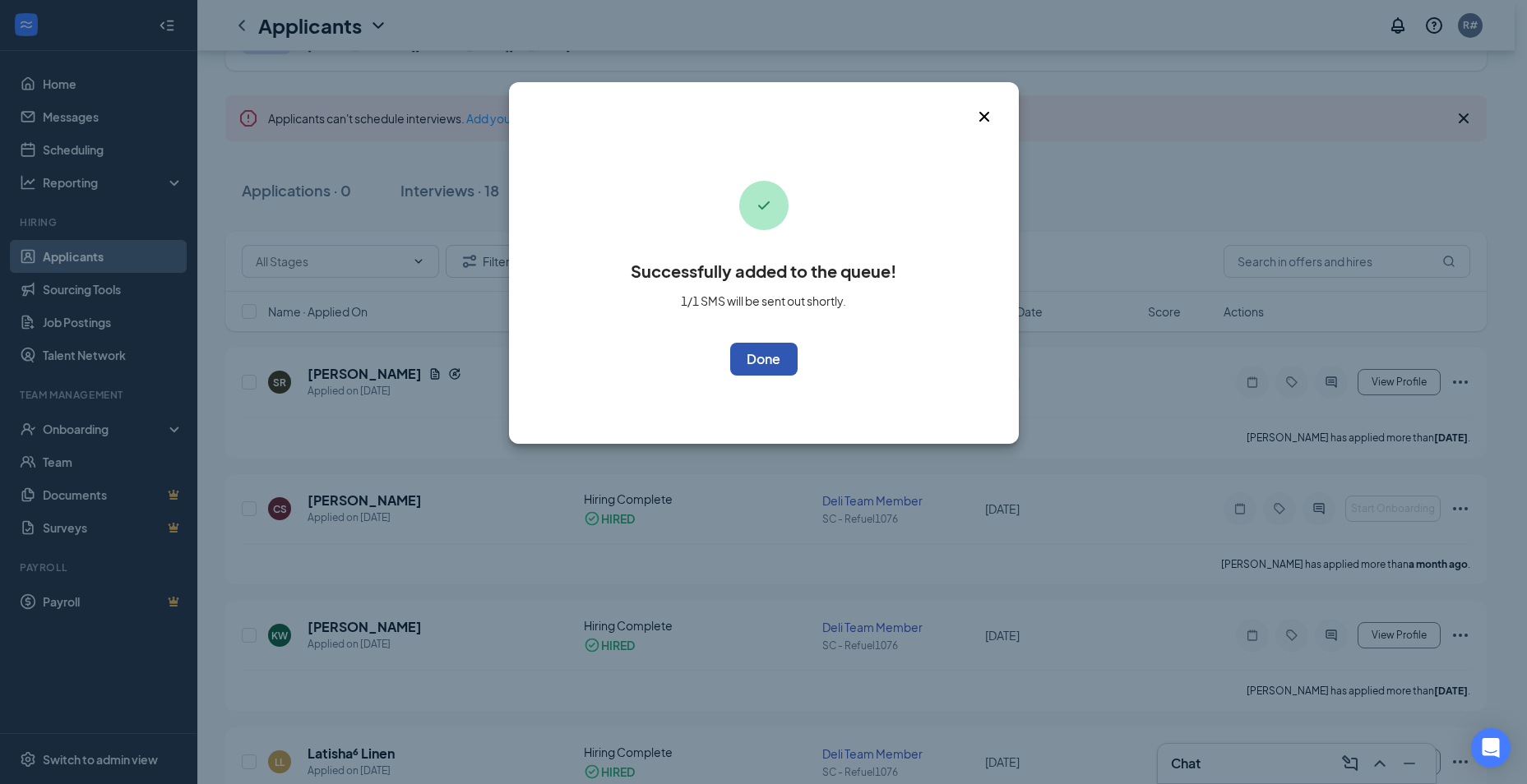
click at [766, 368] on button "OK" at bounding box center [764, 359] width 67 height 33
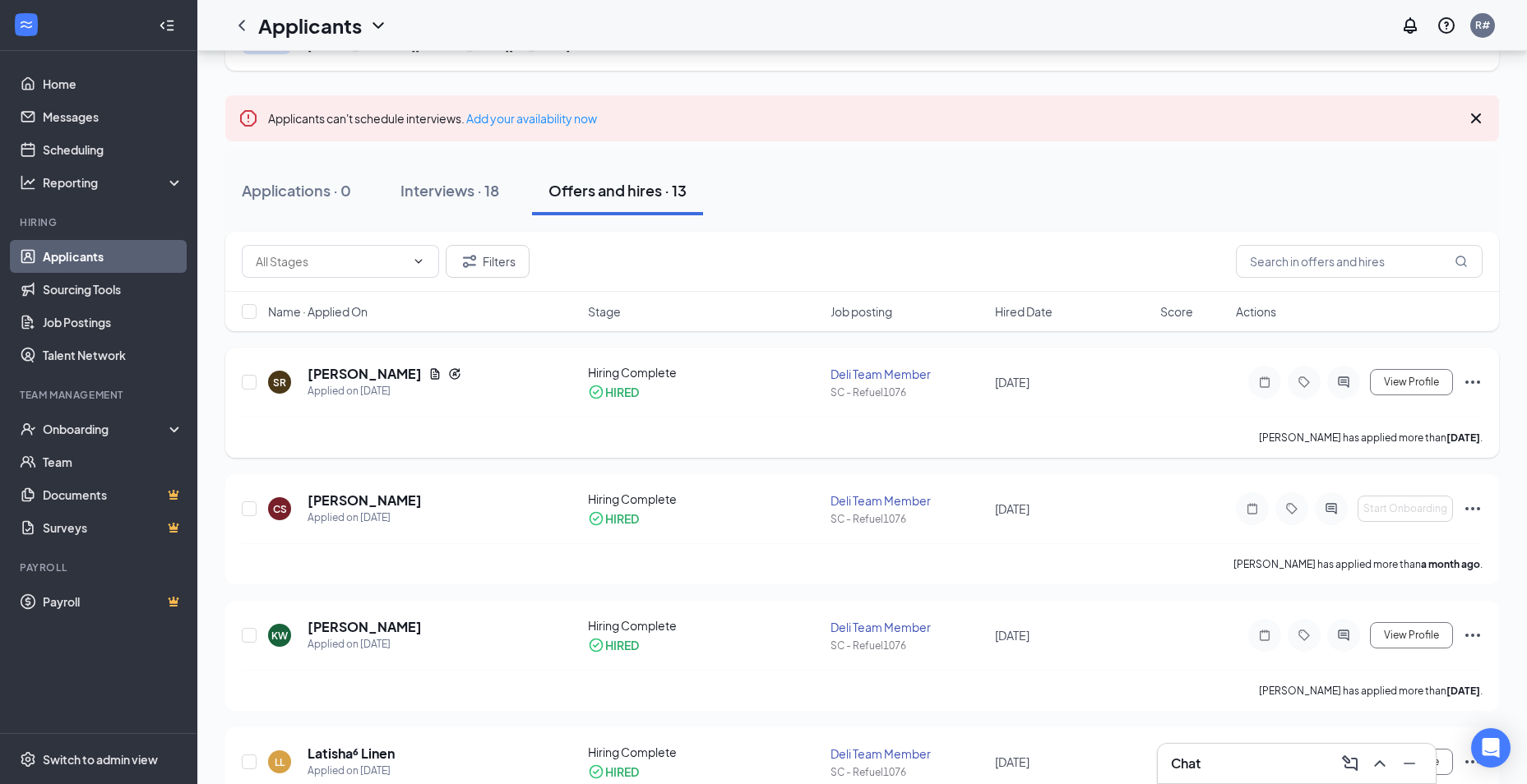
click at [1476, 385] on icon "Ellipses" at bounding box center [1472, 382] width 19 height 19
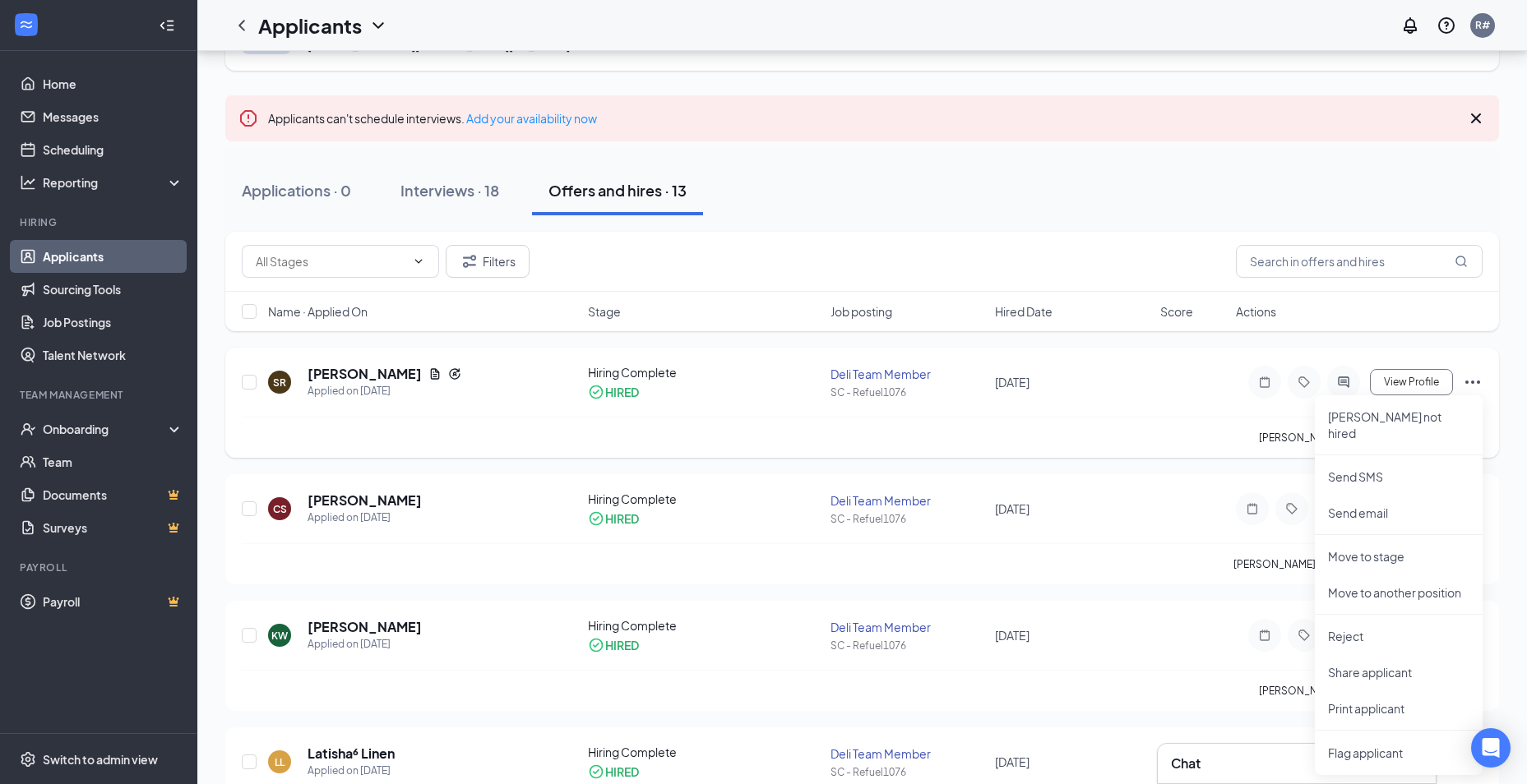
click at [1197, 405] on div "SR [PERSON_NAME] Applied on [DATE] Hiring Complete HIRED Deli Team Member SC - …" at bounding box center [862, 391] width 1240 height 53
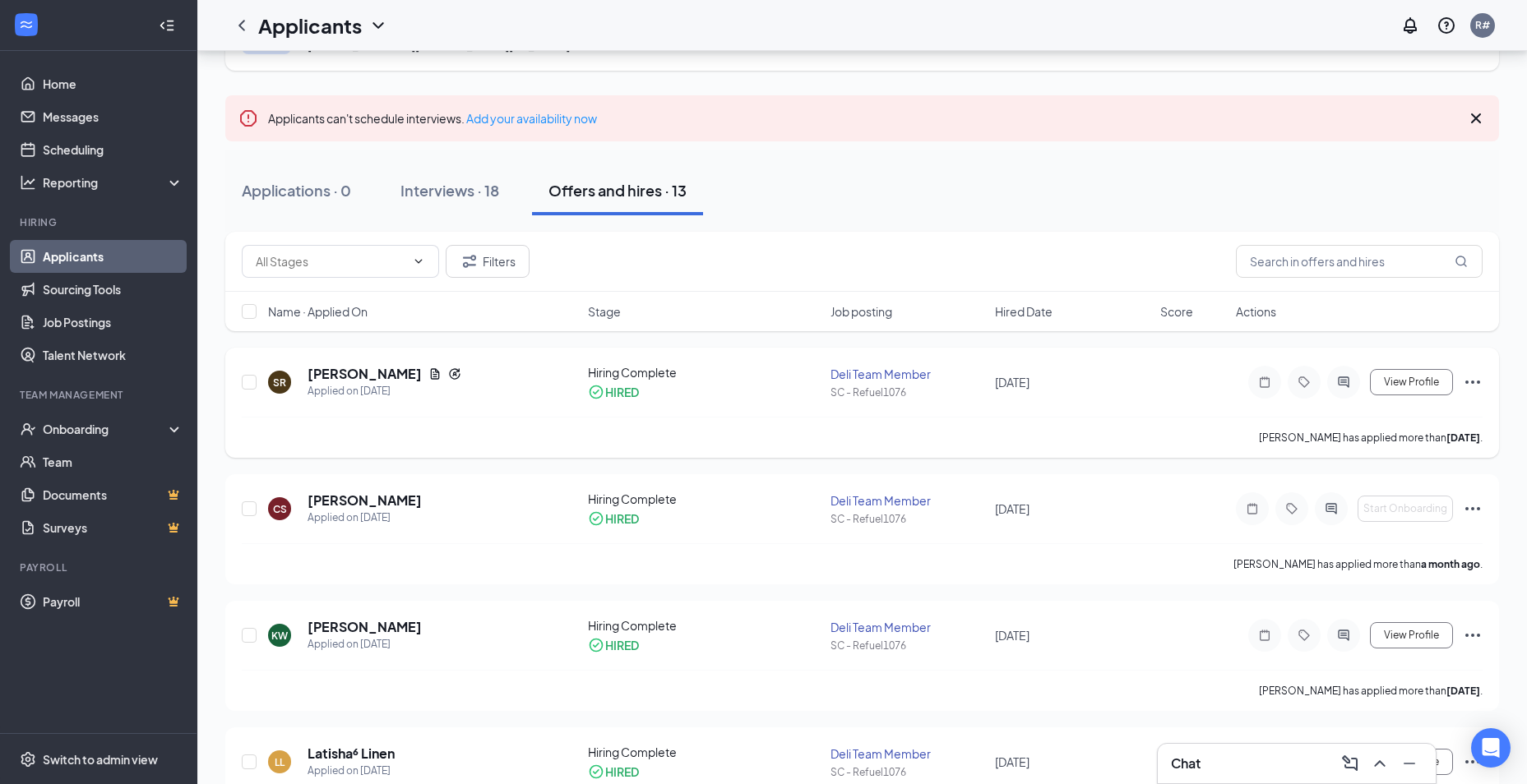
click at [1469, 377] on icon "Ellipses" at bounding box center [1472, 382] width 19 height 19
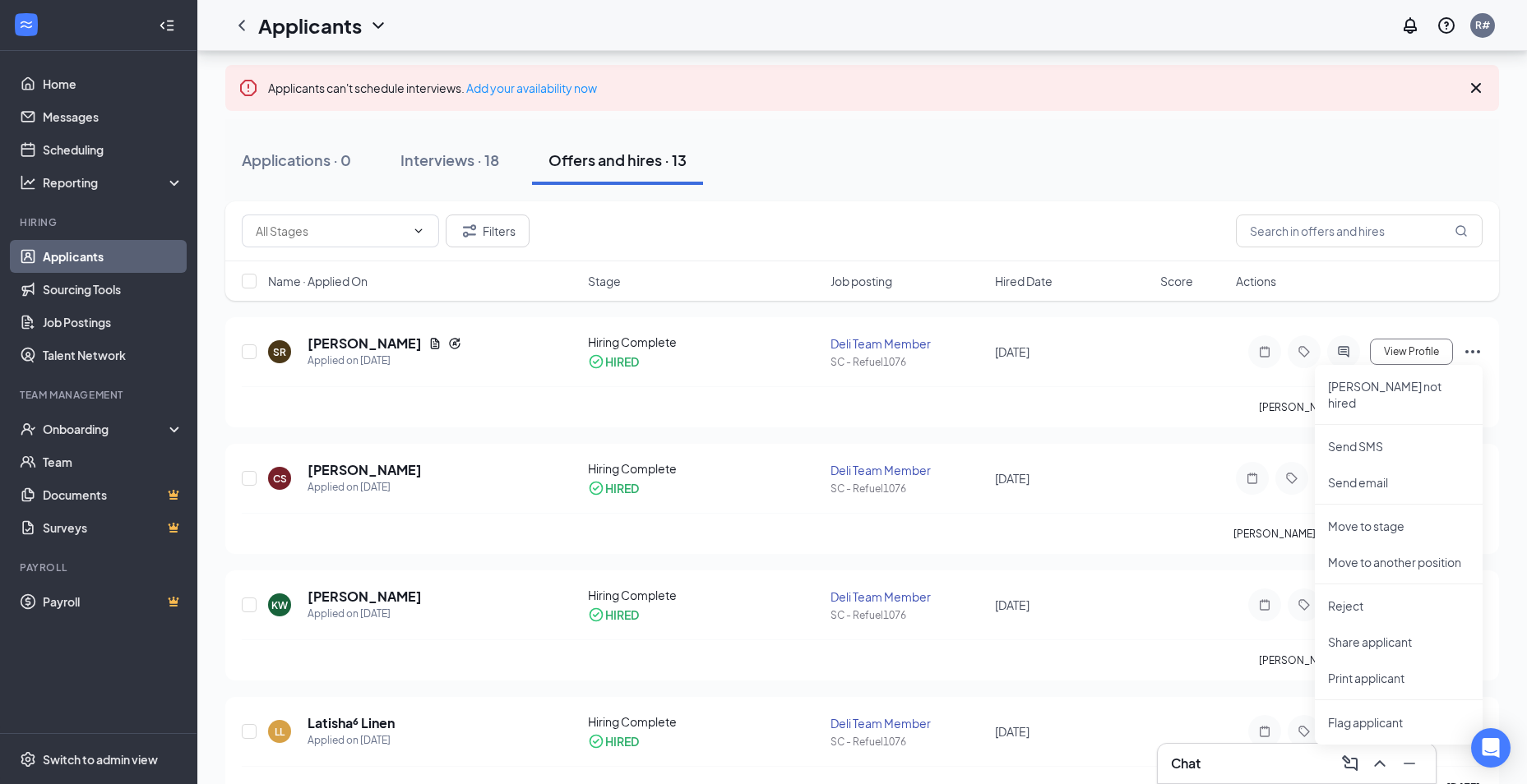
scroll to position [0, 0]
